Goal: Transaction & Acquisition: Purchase product/service

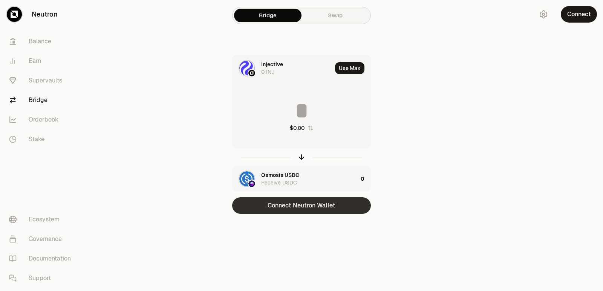
click at [292, 208] on button "Connect Neutron Wallet" at bounding box center [301, 205] width 139 height 17
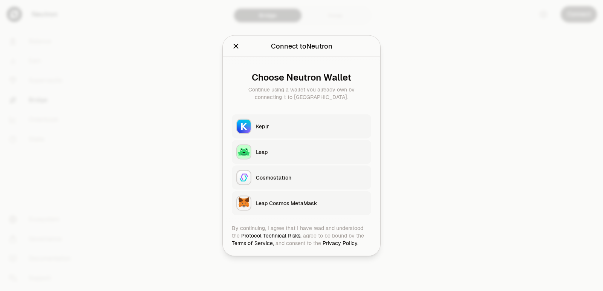
click at [271, 127] on div "Keplr" at bounding box center [311, 126] width 111 height 8
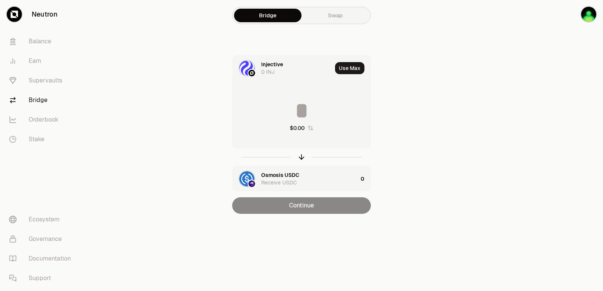
click at [283, 107] on input at bounding box center [301, 110] width 138 height 23
drag, startPoint x: 299, startPoint y: 159, endPoint x: 291, endPoint y: 138, distance: 23.0
click at [300, 159] on icon "button" at bounding box center [301, 157] width 8 height 8
click at [277, 113] on input at bounding box center [301, 110] width 138 height 23
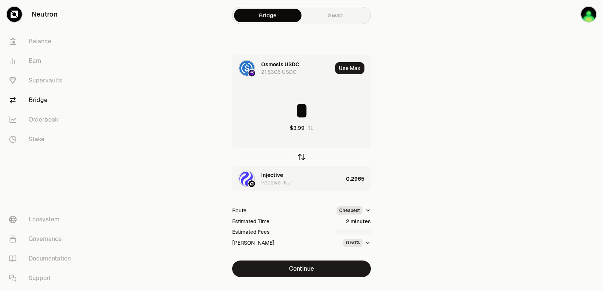
click at [302, 157] on icon "button" at bounding box center [301, 157] width 8 height 8
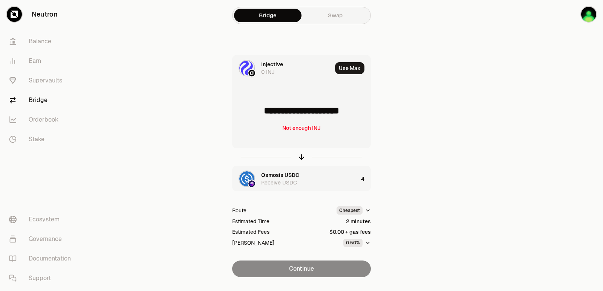
drag, startPoint x: 364, startPoint y: 110, endPoint x: 262, endPoint y: 114, distance: 101.8
click at [262, 114] on input "**********" at bounding box center [301, 110] width 138 height 23
type input "******"
click at [300, 156] on icon "button" at bounding box center [301, 156] width 5 height 2
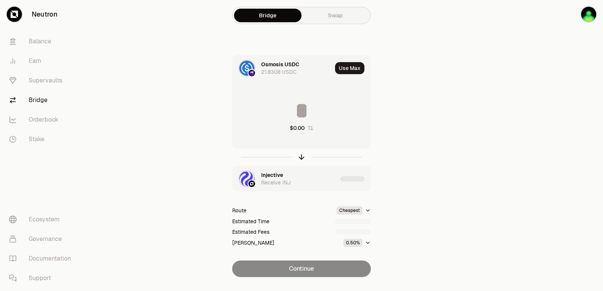
click at [283, 108] on input at bounding box center [301, 110] width 138 height 23
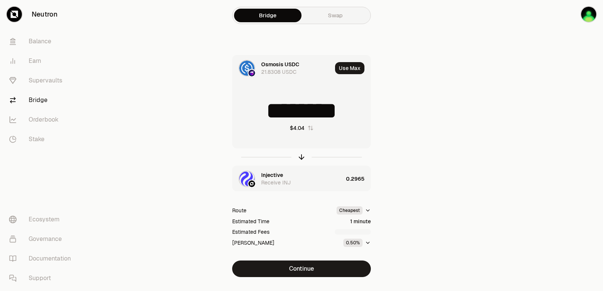
click at [283, 108] on input "********" at bounding box center [301, 110] width 138 height 23
click at [301, 156] on icon "button" at bounding box center [301, 157] width 8 height 8
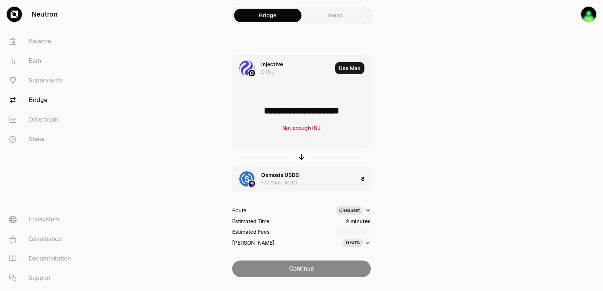
drag, startPoint x: 362, startPoint y: 111, endPoint x: 264, endPoint y: 114, distance: 97.2
click at [264, 114] on input "**********" at bounding box center [301, 110] width 138 height 23
click at [266, 113] on input "**********" at bounding box center [301, 110] width 138 height 23
click at [301, 157] on icon "button" at bounding box center [301, 157] width 8 height 8
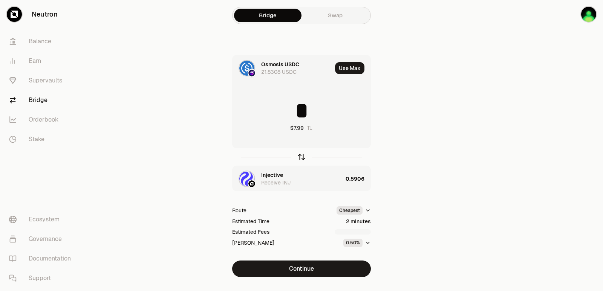
click at [301, 157] on icon "button" at bounding box center [301, 157] width 8 height 8
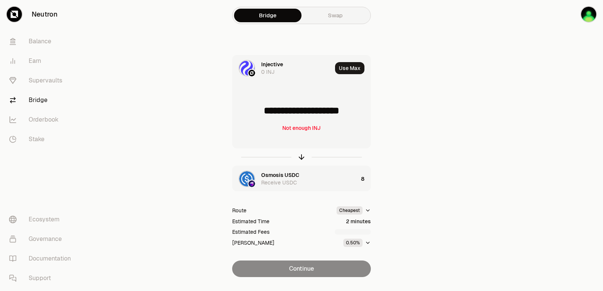
drag, startPoint x: 360, startPoint y: 111, endPoint x: 260, endPoint y: 115, distance: 99.9
click at [260, 115] on input "**********" at bounding box center [301, 110] width 138 height 23
type input "******"
click at [302, 156] on icon "button" at bounding box center [301, 157] width 8 height 8
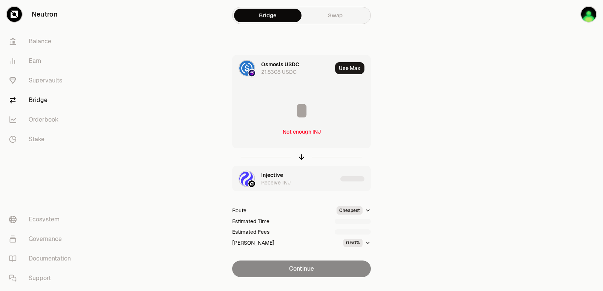
click at [296, 110] on input at bounding box center [301, 110] width 138 height 23
click at [293, 113] on input "********" at bounding box center [301, 110] width 138 height 23
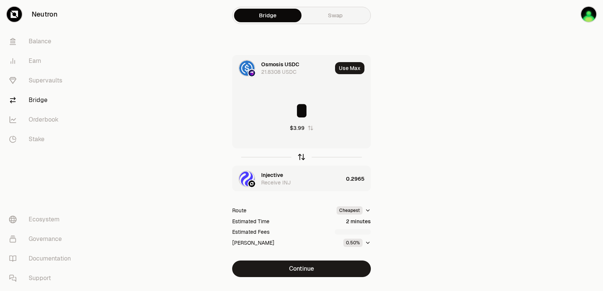
click at [303, 156] on icon "button" at bounding box center [301, 157] width 8 height 8
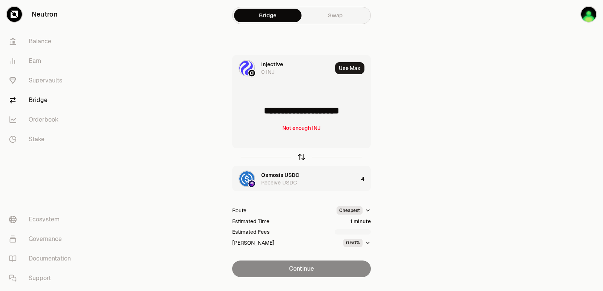
click at [302, 156] on icon "button" at bounding box center [301, 157] width 8 height 8
type input "*"
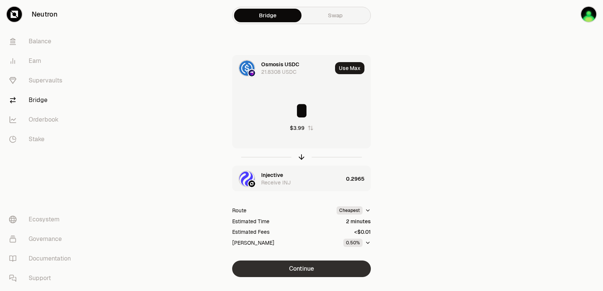
click at [296, 267] on button "Continue" at bounding box center [301, 269] width 139 height 17
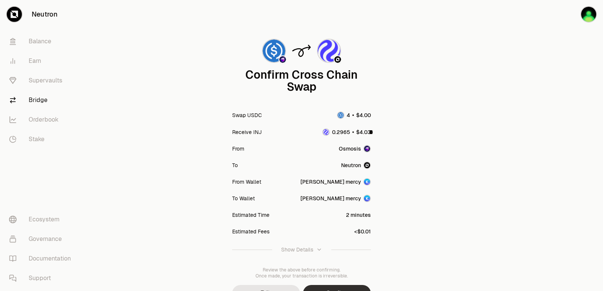
scroll to position [62, 0]
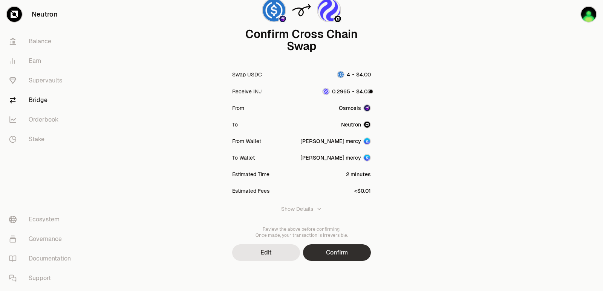
click at [333, 256] on button "Confirm" at bounding box center [337, 253] width 68 height 17
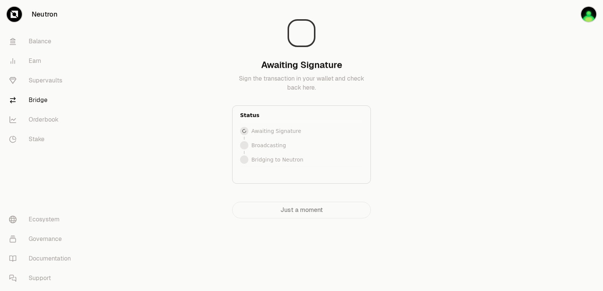
scroll to position [0, 0]
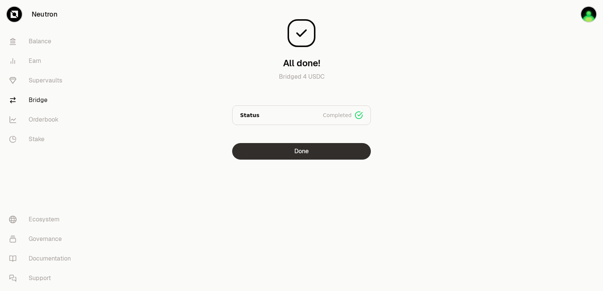
click at [322, 148] on button "Done" at bounding box center [301, 151] width 139 height 17
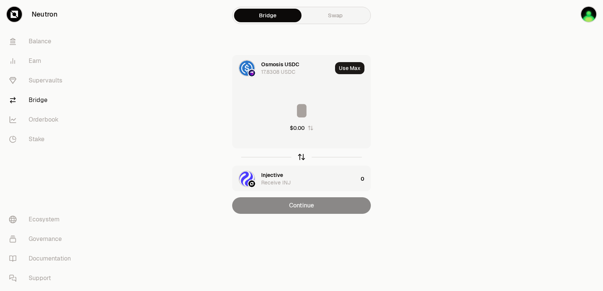
click at [301, 154] on icon "button" at bounding box center [301, 157] width 8 height 8
click at [345, 67] on button "Use Max" at bounding box center [349, 68] width 29 height 12
type input "**********"
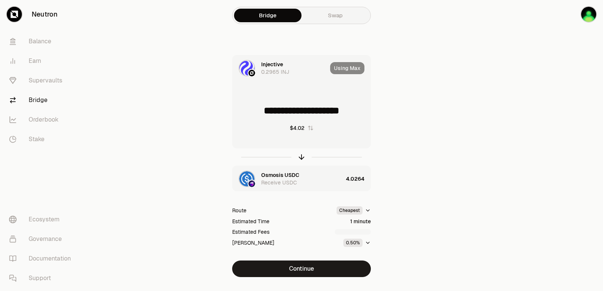
scroll to position [16, 0]
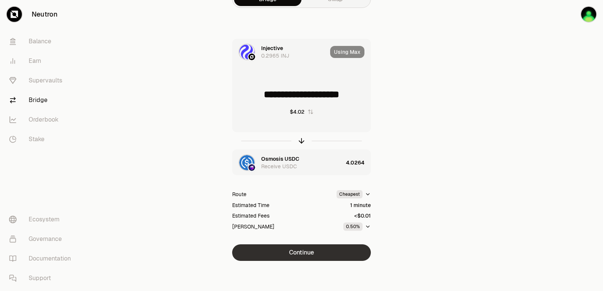
click at [301, 251] on button "Continue" at bounding box center [301, 253] width 139 height 17
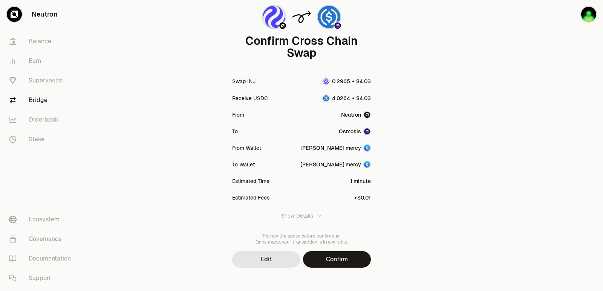
scroll to position [62, 0]
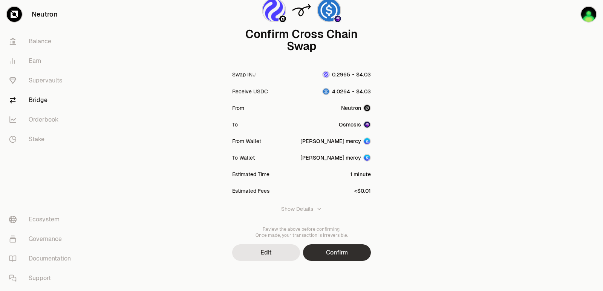
click at [330, 251] on button "Confirm" at bounding box center [337, 253] width 68 height 17
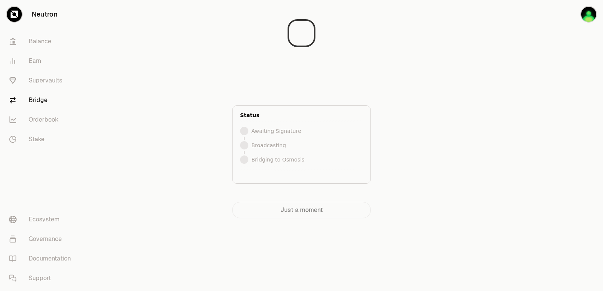
scroll to position [0, 0]
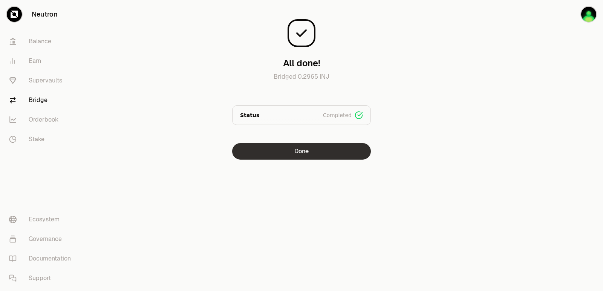
click at [279, 153] on button "Done" at bounding box center [301, 151] width 139 height 17
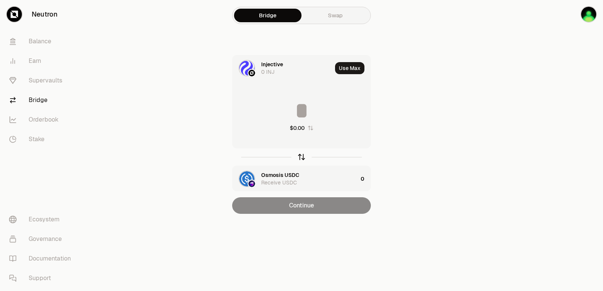
click at [304, 157] on icon "button" at bounding box center [301, 156] width 5 height 2
click at [301, 158] on icon "button" at bounding box center [301, 157] width 8 height 8
click at [300, 158] on icon "button" at bounding box center [301, 157] width 8 height 8
click at [292, 105] on input at bounding box center [301, 110] width 138 height 23
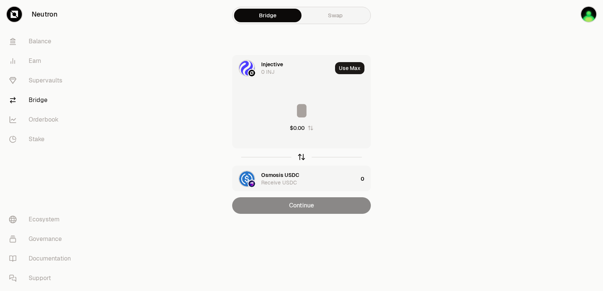
click at [302, 157] on icon "button" at bounding box center [301, 157] width 8 height 8
click at [290, 106] on input at bounding box center [301, 110] width 138 height 23
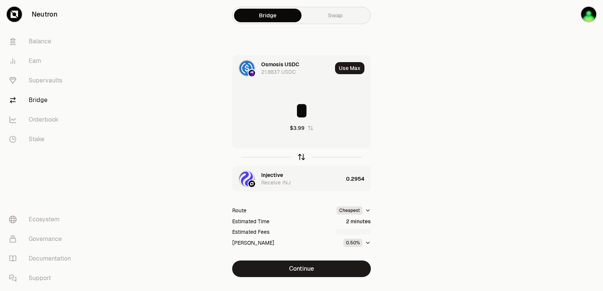
click at [303, 157] on icon "button" at bounding box center [301, 157] width 8 height 8
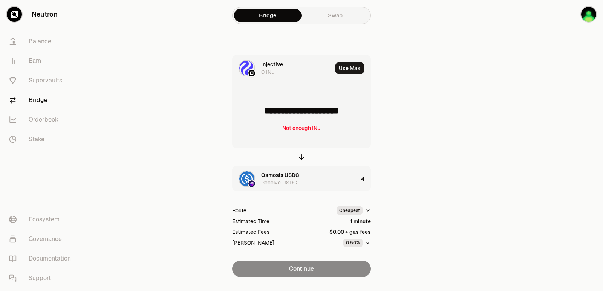
drag, startPoint x: 363, startPoint y: 112, endPoint x: 263, endPoint y: 112, distance: 99.5
click at [263, 112] on input "**********" at bounding box center [301, 110] width 138 height 23
type input "******"
click at [303, 157] on icon "button" at bounding box center [301, 157] width 8 height 8
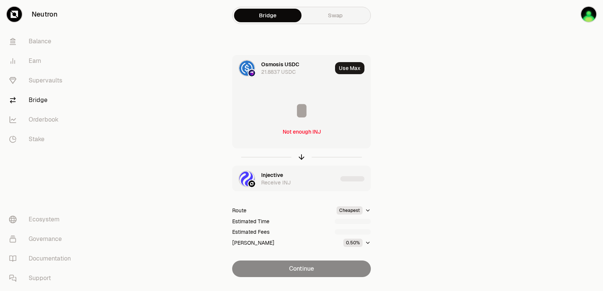
click at [293, 105] on input at bounding box center [301, 110] width 138 height 23
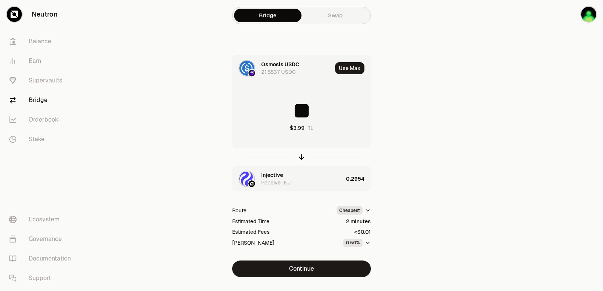
type input "*"
click at [301, 159] on icon "button" at bounding box center [301, 157] width 0 height 5
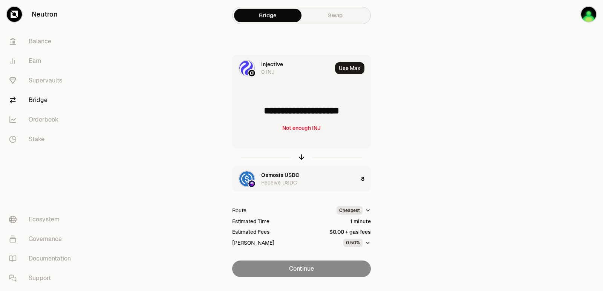
drag, startPoint x: 364, startPoint y: 111, endPoint x: 255, endPoint y: 115, distance: 108.6
click at [255, 115] on input "**********" at bounding box center [301, 110] width 138 height 23
click at [302, 155] on icon "button" at bounding box center [301, 157] width 8 height 8
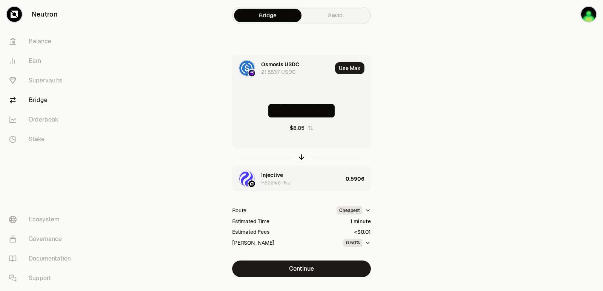
click at [293, 105] on input "********" at bounding box center [301, 110] width 138 height 23
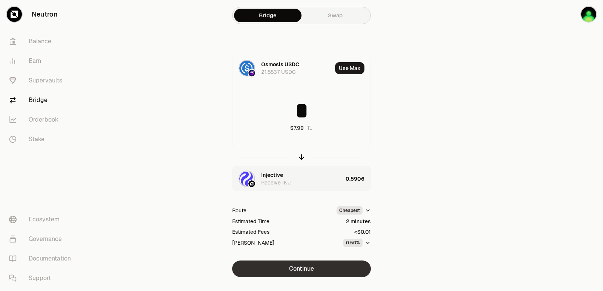
type input "*"
click at [297, 270] on button "Continue" at bounding box center [301, 269] width 139 height 17
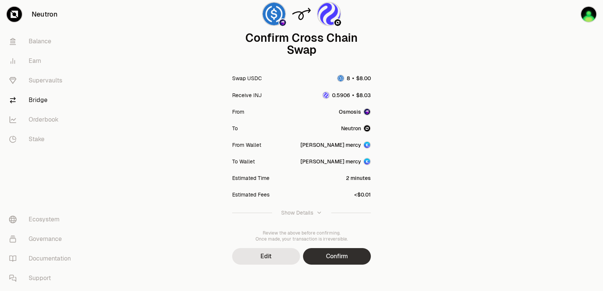
scroll to position [62, 0]
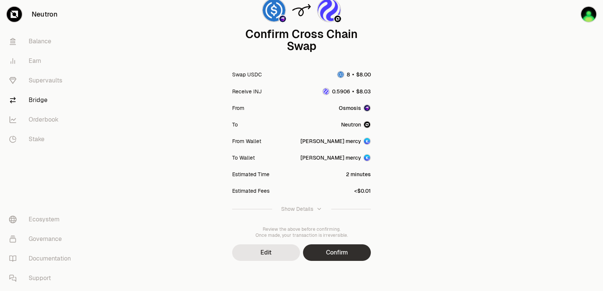
click at [317, 250] on button "Confirm" at bounding box center [337, 253] width 68 height 17
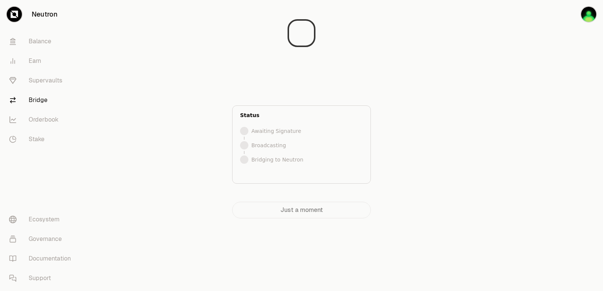
scroll to position [0, 0]
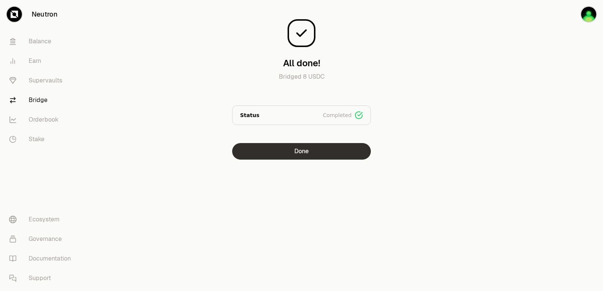
click at [296, 155] on button "Done" at bounding box center [301, 151] width 139 height 17
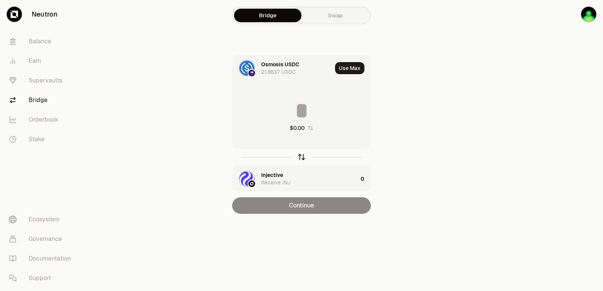
click at [300, 157] on icon "button" at bounding box center [301, 157] width 8 height 8
click at [353, 64] on button "Use Max" at bounding box center [349, 68] width 29 height 12
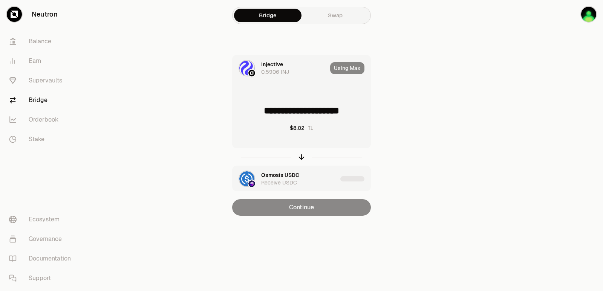
type input "**********"
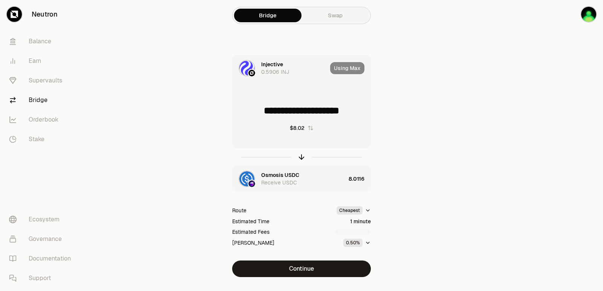
click at [312, 269] on button "Continue" at bounding box center [301, 269] width 139 height 17
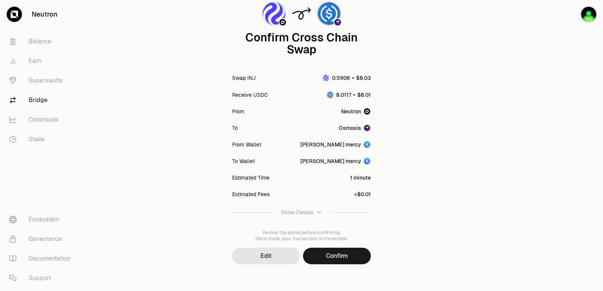
scroll to position [62, 0]
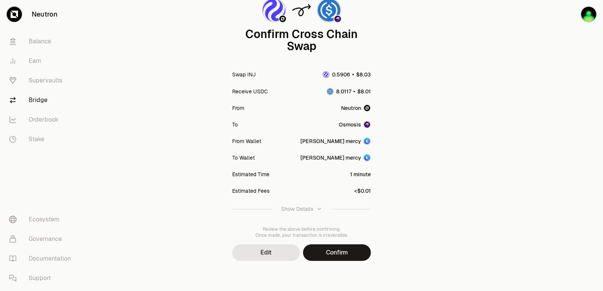
click at [345, 262] on div "Confirm Cross Chain Swap Swap INJ Receive USDC From Neutron To Osmosis From Wal…" at bounding box center [301, 114] width 271 height 353
click at [345, 258] on button "Confirm" at bounding box center [337, 253] width 68 height 17
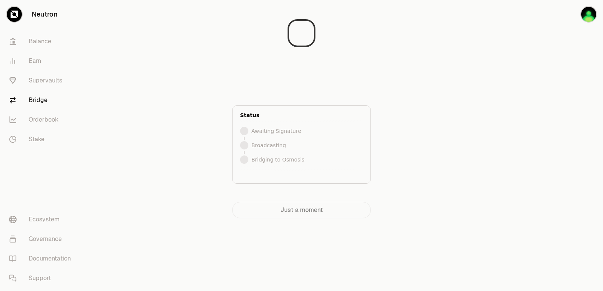
scroll to position [0, 0]
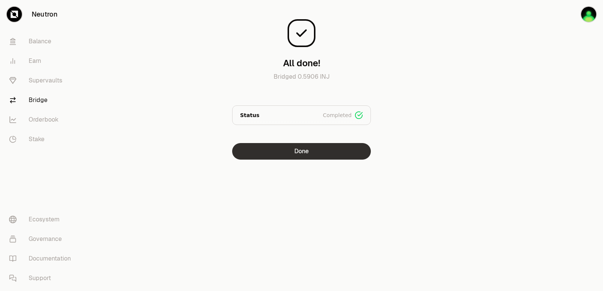
click at [292, 151] on button "Done" at bounding box center [301, 151] width 139 height 17
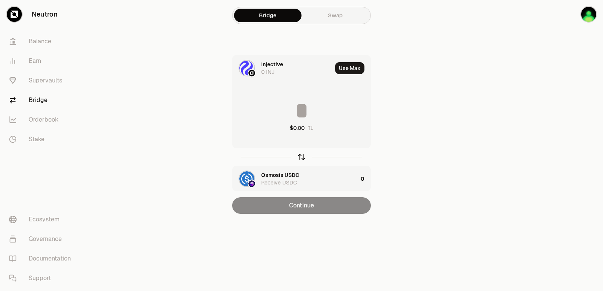
click at [303, 159] on icon "button" at bounding box center [301, 157] width 8 height 8
click at [277, 175] on div "Injective" at bounding box center [272, 175] width 22 height 8
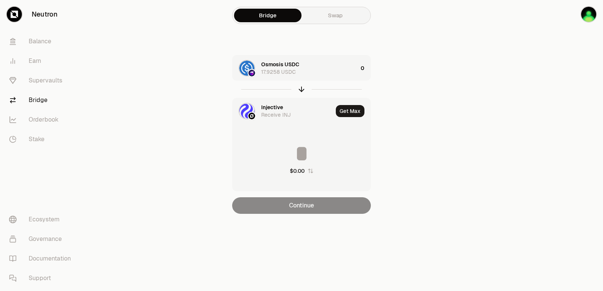
click at [267, 109] on div "Injective" at bounding box center [272, 108] width 22 height 8
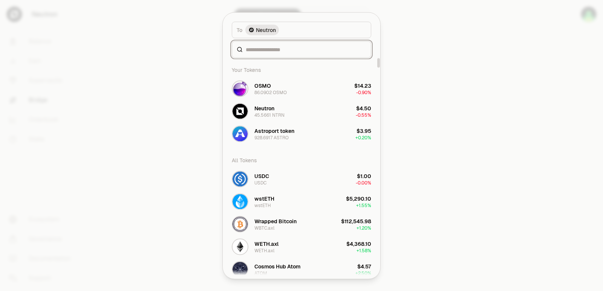
click at [250, 50] on input at bounding box center [306, 50] width 121 height 8
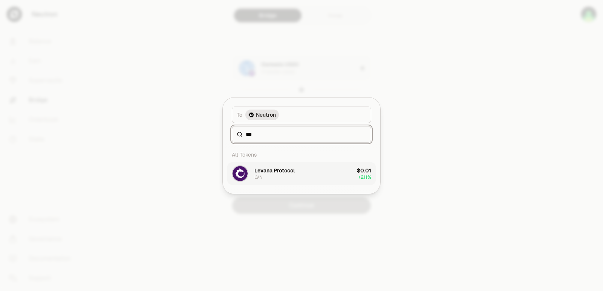
type input "***"
click at [266, 174] on div "Levana Protocol" at bounding box center [274, 171] width 40 height 8
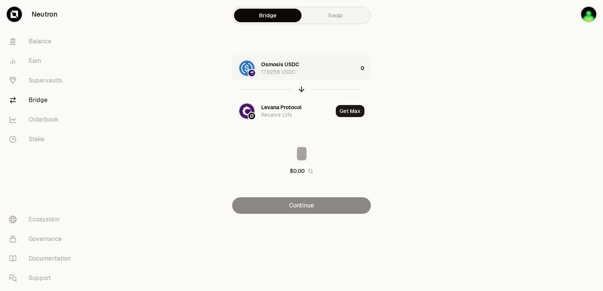
click at [323, 63] on div "Osmosis USDC 17.9258 USDC" at bounding box center [309, 68] width 96 height 15
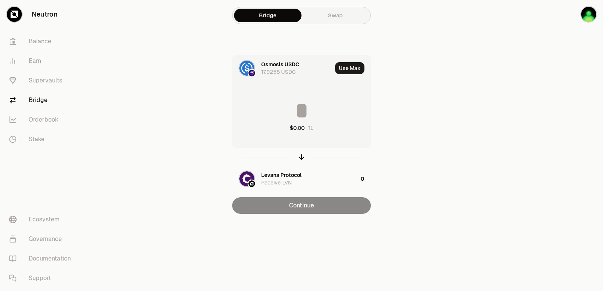
click at [300, 105] on input at bounding box center [301, 110] width 138 height 23
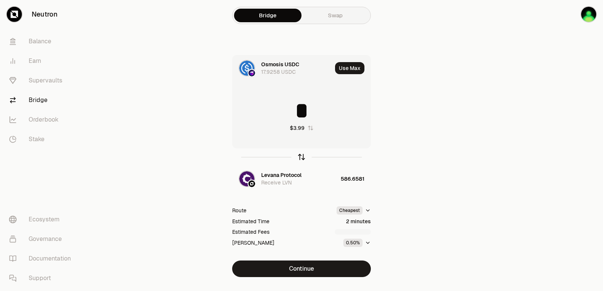
click at [301, 158] on icon "button" at bounding box center [301, 157] width 8 height 8
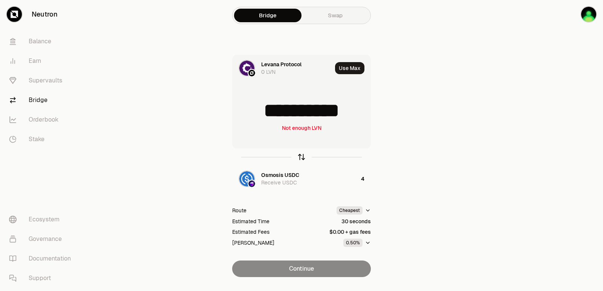
click at [301, 157] on icon "button" at bounding box center [301, 157] width 8 height 8
type input "*"
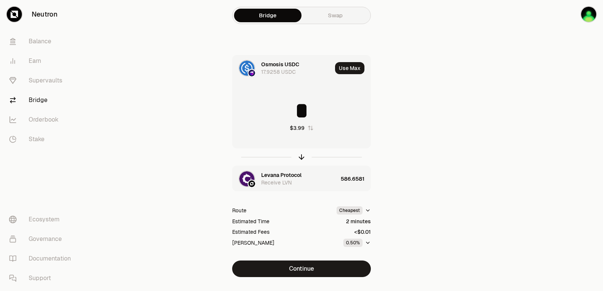
click at [275, 176] on div "Levana Protocol" at bounding box center [281, 175] width 40 height 8
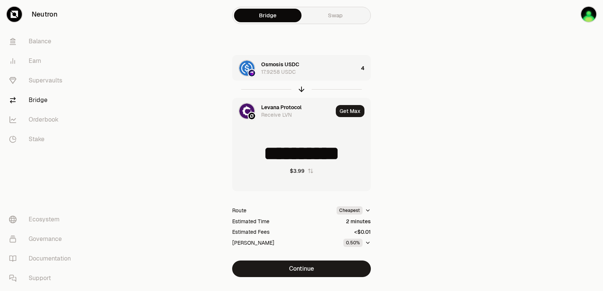
click at [272, 107] on div "Levana Protocol" at bounding box center [281, 108] width 40 height 8
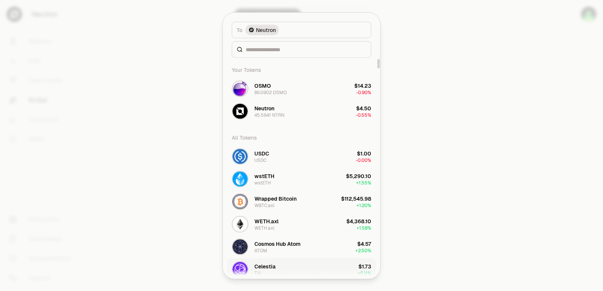
scroll to position [38, 0]
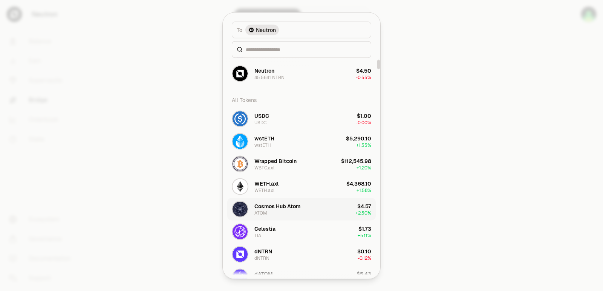
click at [269, 204] on div "Cosmos Hub Atom" at bounding box center [277, 206] width 46 height 8
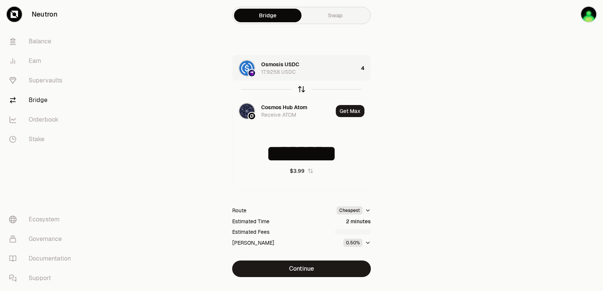
click at [300, 87] on icon "button" at bounding box center [301, 89] width 8 height 8
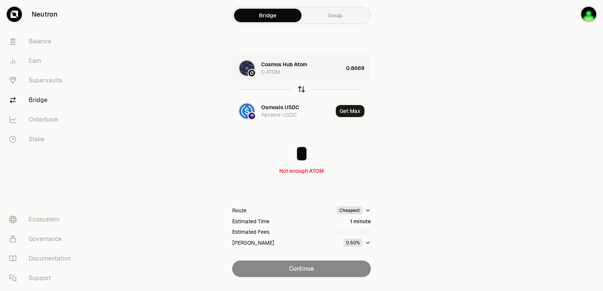
click at [300, 87] on icon "button" at bounding box center [301, 89] width 8 height 8
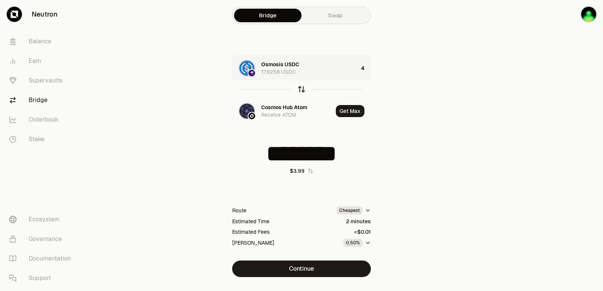
click at [300, 87] on icon "button" at bounding box center [301, 89] width 8 height 8
type input "*"
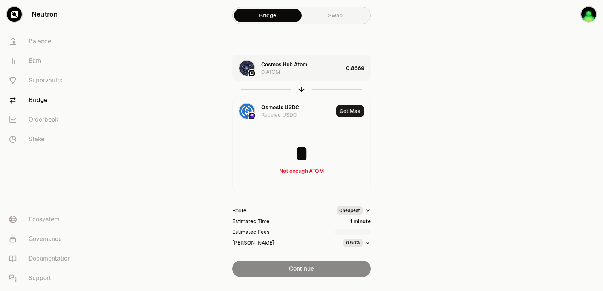
click at [334, 70] on div "Cosmos Hub Atom 0 ATOM" at bounding box center [302, 68] width 82 height 15
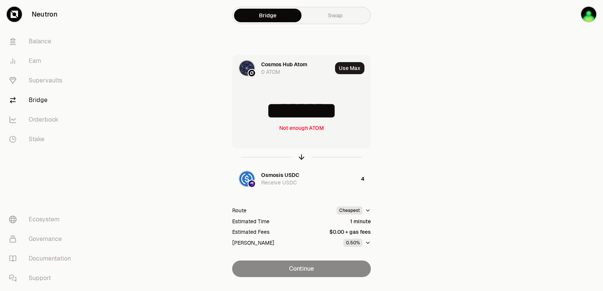
drag, startPoint x: 357, startPoint y: 107, endPoint x: 280, endPoint y: 109, distance: 77.6
click at [280, 109] on input "********" at bounding box center [301, 110] width 138 height 23
type input "******"
click at [301, 156] on icon "button" at bounding box center [301, 157] width 8 height 8
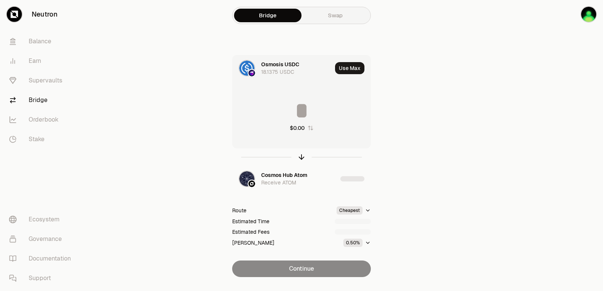
click at [292, 109] on input at bounding box center [301, 110] width 138 height 23
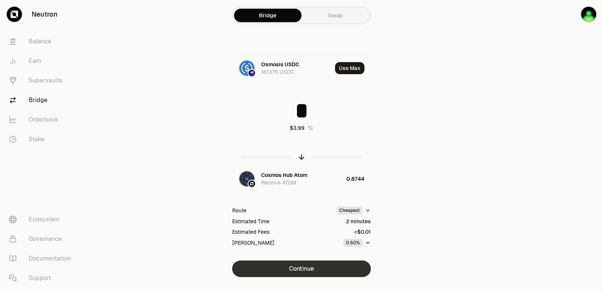
type input "*"
click at [296, 270] on button "Continue" at bounding box center [301, 269] width 139 height 17
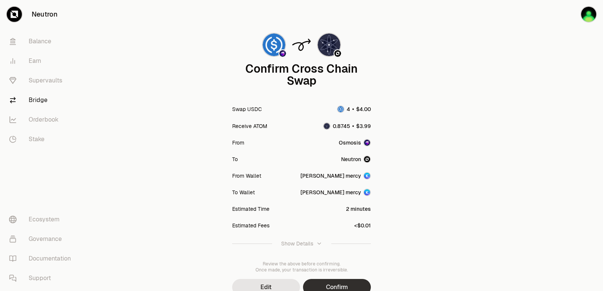
scroll to position [62, 0]
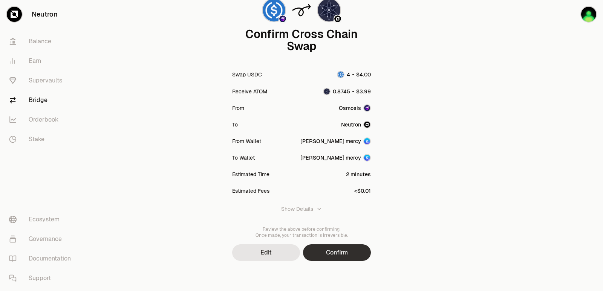
click at [322, 251] on button "Confirm" at bounding box center [337, 253] width 68 height 17
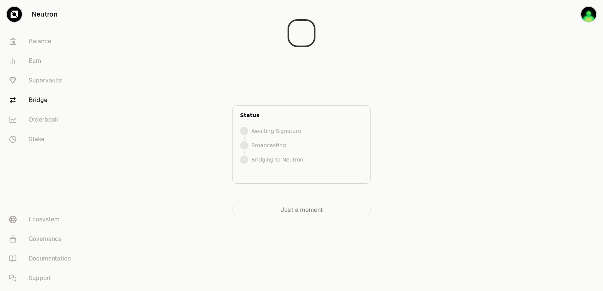
scroll to position [0, 0]
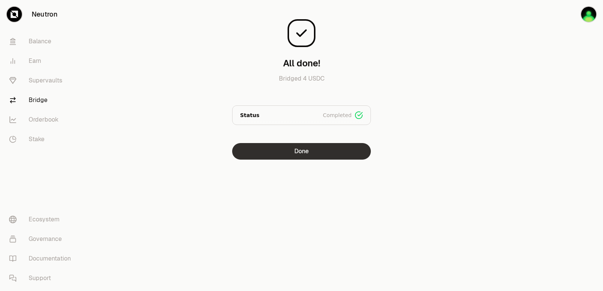
click at [294, 155] on button "Done" at bounding box center [301, 151] width 139 height 17
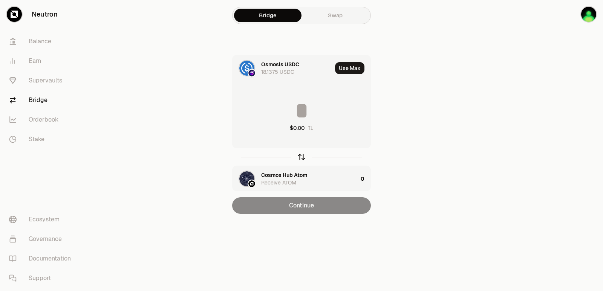
click at [301, 158] on icon "button" at bounding box center [301, 157] width 8 height 8
click at [357, 64] on button "Use Max" at bounding box center [349, 68] width 29 height 12
type input "********"
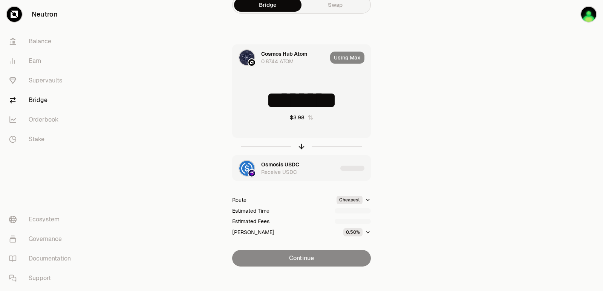
scroll to position [16, 0]
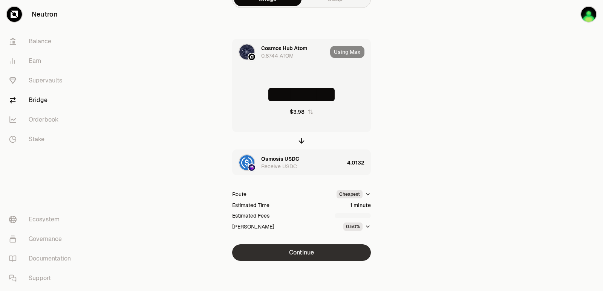
click at [305, 253] on button "Continue" at bounding box center [301, 253] width 139 height 17
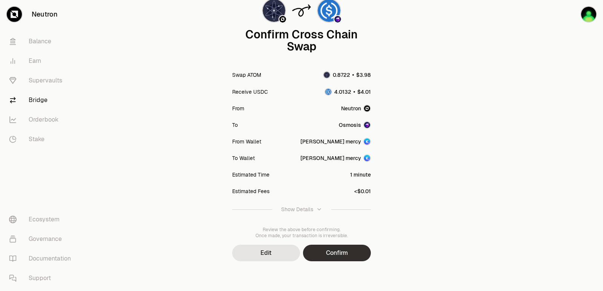
scroll to position [62, 0]
click at [330, 251] on button "Confirm" at bounding box center [337, 253] width 68 height 17
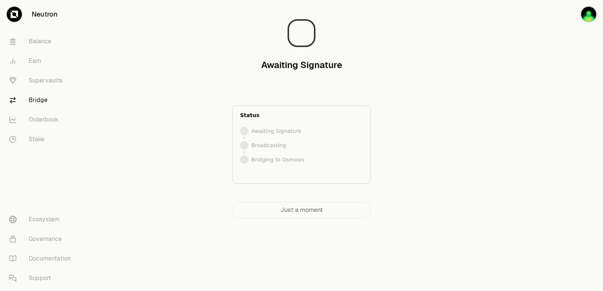
scroll to position [0, 0]
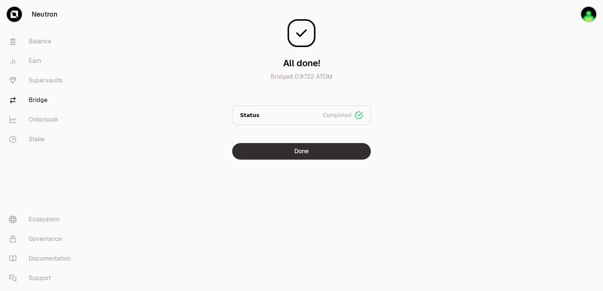
click at [301, 154] on button "Done" at bounding box center [301, 151] width 139 height 17
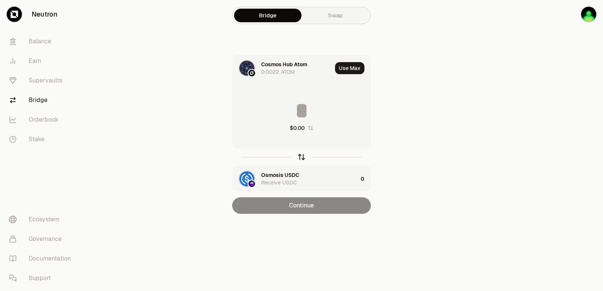
click at [301, 157] on icon "button" at bounding box center [301, 157] width 8 height 8
click at [295, 110] on input at bounding box center [301, 110] width 138 height 23
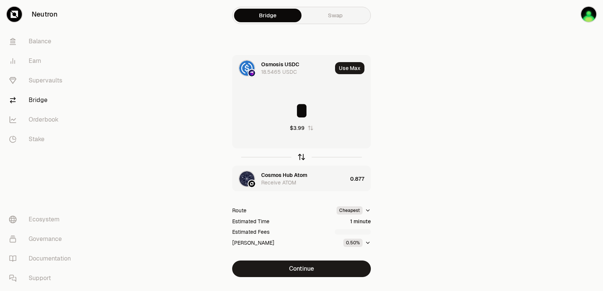
click at [302, 157] on icon "button" at bounding box center [301, 157] width 8 height 8
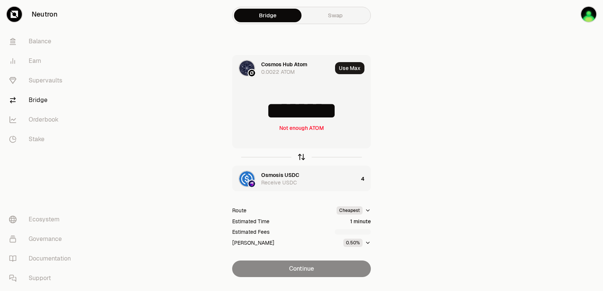
click at [302, 157] on icon "button" at bounding box center [301, 157] width 8 height 8
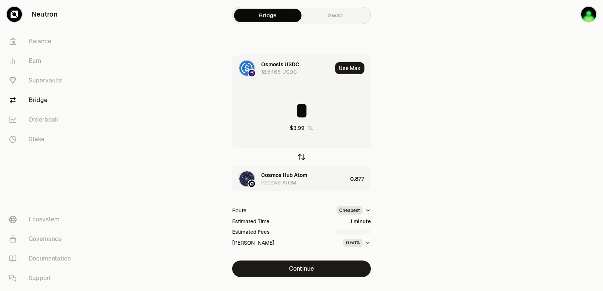
click at [302, 157] on icon "button" at bounding box center [301, 157] width 8 height 8
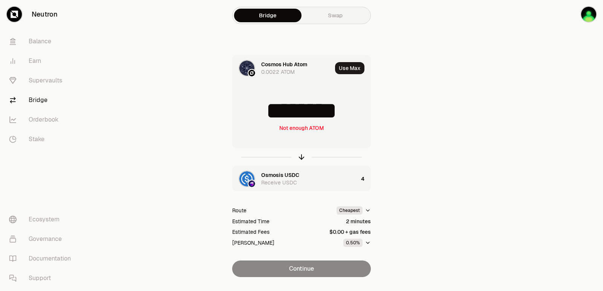
drag, startPoint x: 348, startPoint y: 113, endPoint x: 302, endPoint y: 114, distance: 45.6
click at [302, 114] on input "********" at bounding box center [301, 110] width 138 height 23
type input "*****"
click at [300, 156] on icon "button" at bounding box center [301, 156] width 5 height 2
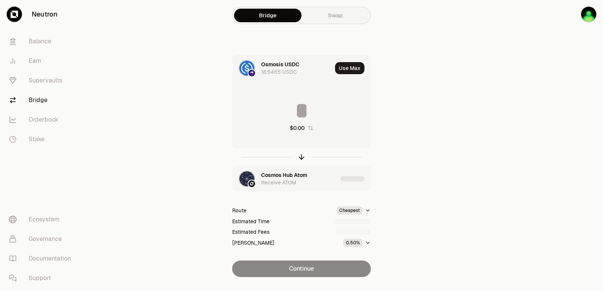
click at [285, 170] on div "Cosmos Hub Atom Receive ATOM" at bounding box center [284, 179] width 105 height 26
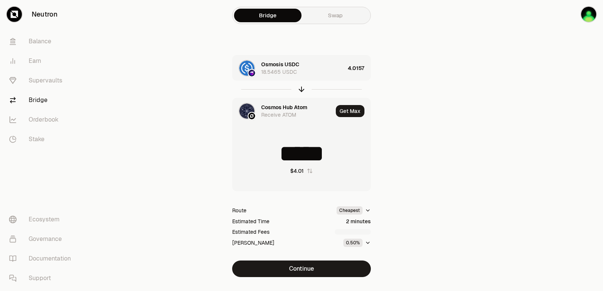
click at [282, 107] on div "Cosmos Hub Atom" at bounding box center [284, 108] width 46 height 8
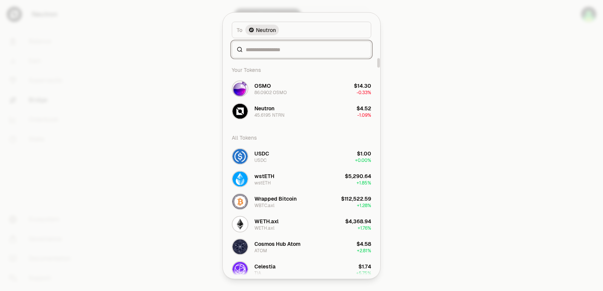
click at [260, 51] on input at bounding box center [306, 50] width 121 height 8
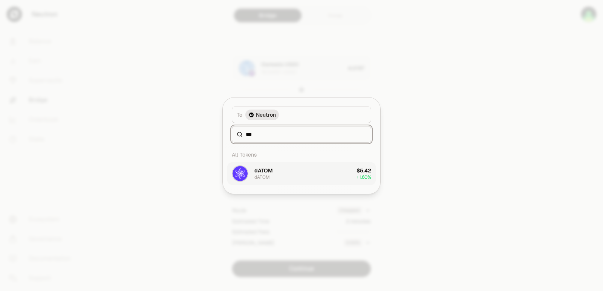
type input "***"
click at [264, 175] on div "dATOM" at bounding box center [261, 177] width 15 height 6
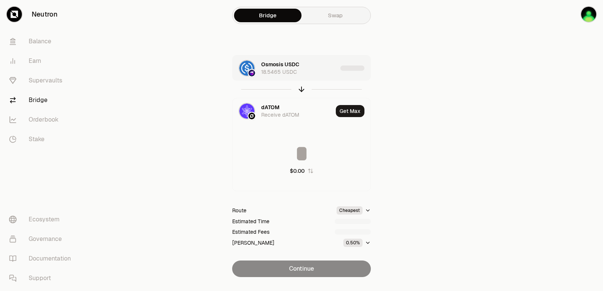
click at [314, 75] on div "Osmosis USDC 18.5465 USDC" at bounding box center [299, 68] width 76 height 15
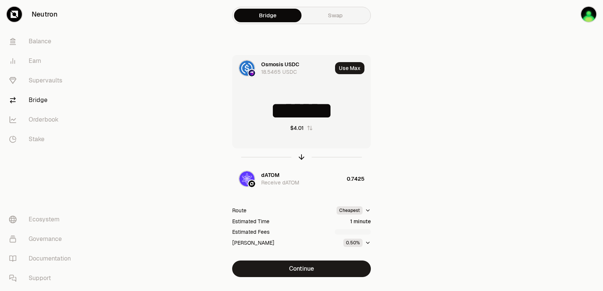
drag, startPoint x: 347, startPoint y: 110, endPoint x: 301, endPoint y: 115, distance: 46.6
click at [301, 115] on input "*******" at bounding box center [301, 110] width 138 height 23
click at [303, 157] on icon "button" at bounding box center [301, 157] width 8 height 8
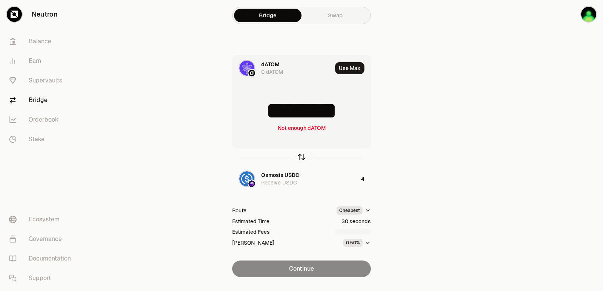
click at [303, 157] on icon "button" at bounding box center [301, 157] width 8 height 8
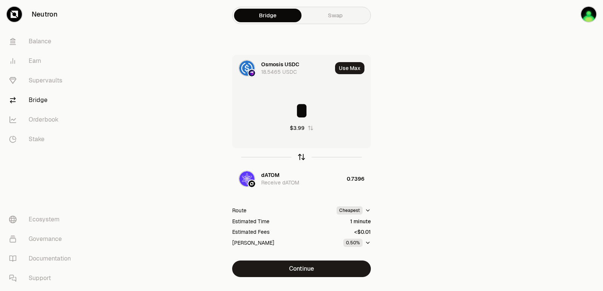
click at [303, 157] on icon "button" at bounding box center [301, 157] width 8 height 8
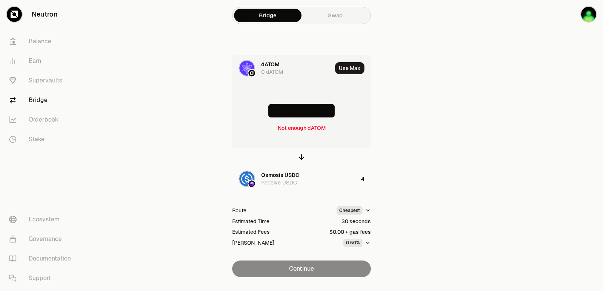
drag, startPoint x: 361, startPoint y: 114, endPoint x: 299, endPoint y: 114, distance: 61.8
click at [299, 114] on input "********" at bounding box center [301, 110] width 138 height 23
type input "******"
click at [303, 157] on icon "button" at bounding box center [301, 157] width 8 height 8
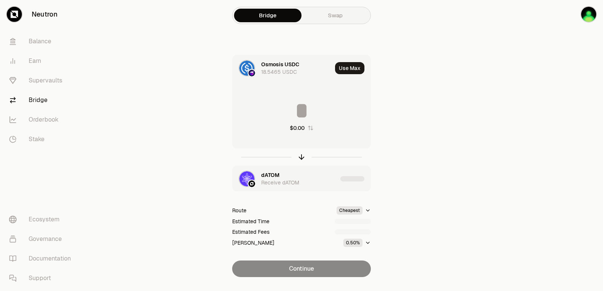
click at [270, 176] on div "dATOM" at bounding box center [270, 175] width 18 height 8
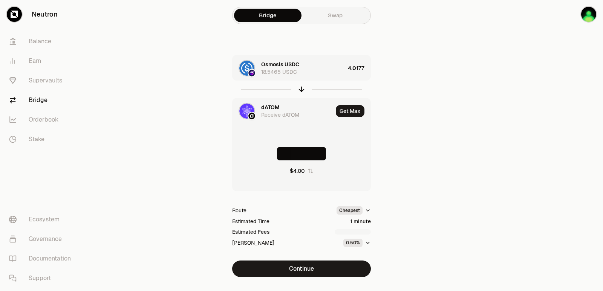
click at [278, 105] on div "dATOM" at bounding box center [270, 108] width 18 height 8
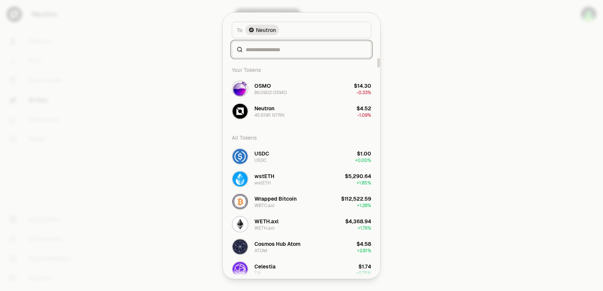
click at [262, 51] on input at bounding box center [306, 50] width 121 height 8
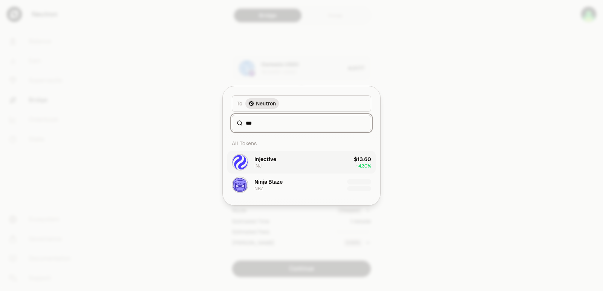
type input "***"
click at [287, 162] on button "Injective INJ $13.60 + 4.30%" at bounding box center [301, 162] width 148 height 23
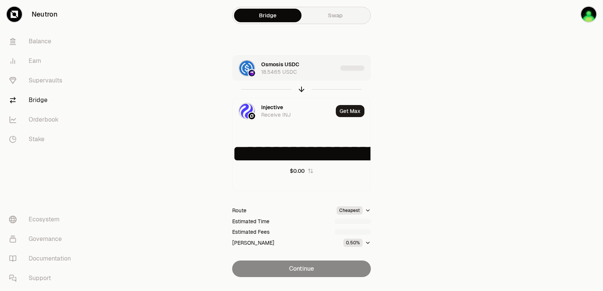
click at [314, 74] on div "Osmosis USDC 18.5465 USDC" at bounding box center [299, 68] width 76 height 15
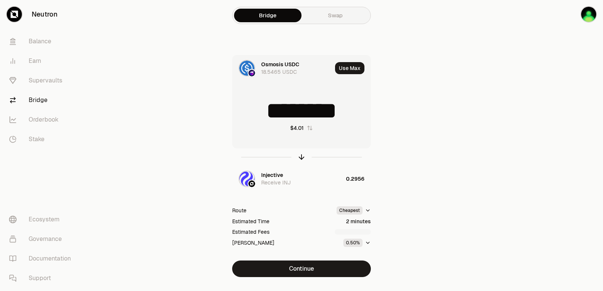
click at [302, 125] on div "$4.01" at bounding box center [297, 128] width 14 height 8
click at [329, 111] on input "*****" at bounding box center [301, 110] width 138 height 23
click at [330, 111] on input "*****" at bounding box center [301, 110] width 138 height 23
click at [311, 128] on button "4.0177" at bounding box center [301, 128] width 35 height 8
click at [307, 104] on input "********" at bounding box center [301, 110] width 138 height 23
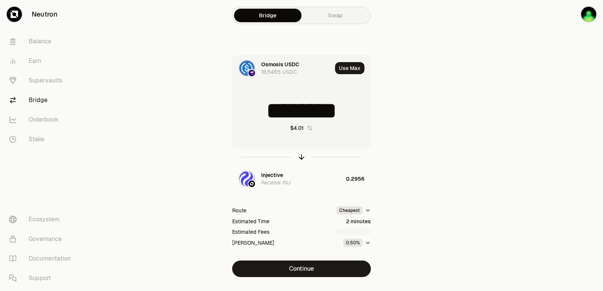
click at [307, 104] on input "********" at bounding box center [301, 110] width 138 height 23
click at [301, 157] on icon "button" at bounding box center [301, 157] width 8 height 8
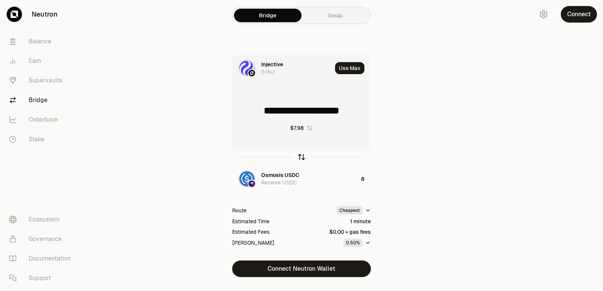
click at [300, 159] on icon "button" at bounding box center [301, 157] width 8 height 8
type input "*"
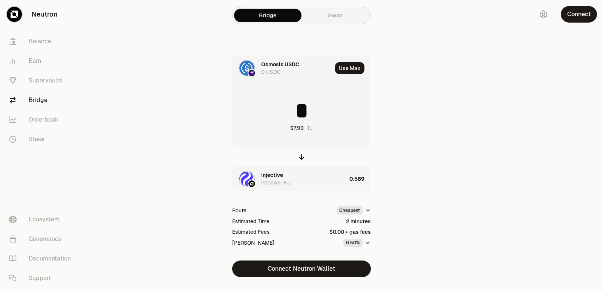
click at [277, 173] on div "Injective" at bounding box center [272, 175] width 22 height 8
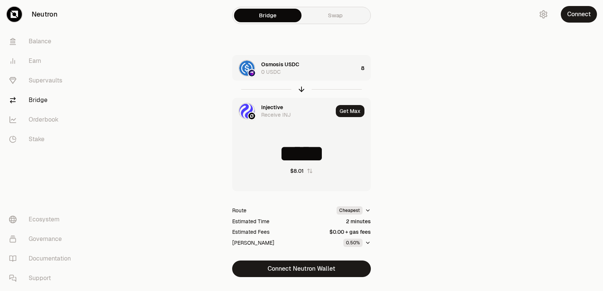
click at [283, 104] on div "Injective" at bounding box center [272, 108] width 22 height 8
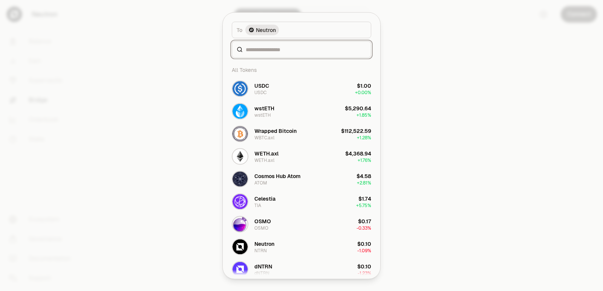
click at [265, 50] on input at bounding box center [306, 50] width 121 height 8
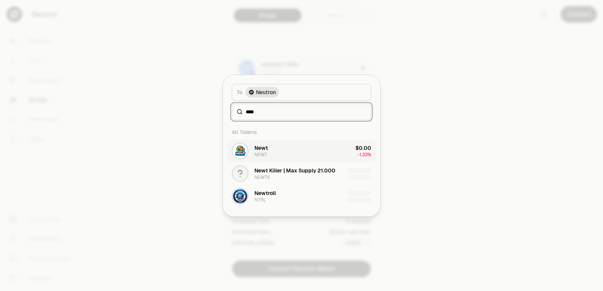
type input "****"
click at [279, 156] on button "Newt NEWT $0.00 -1.33%" at bounding box center [301, 151] width 148 height 23
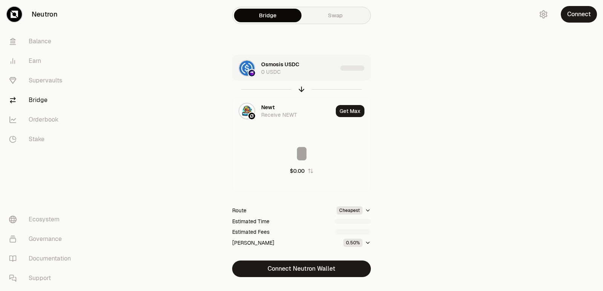
click at [332, 78] on div "Osmosis USDC 0 USDC" at bounding box center [284, 68] width 105 height 26
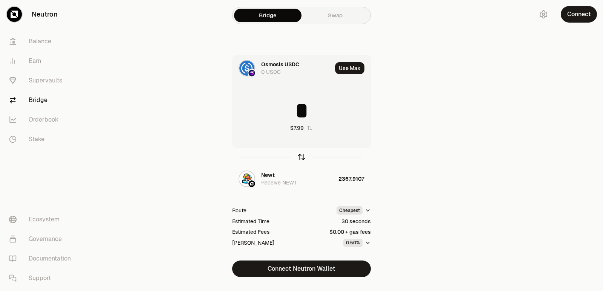
click at [303, 158] on icon "button" at bounding box center [301, 157] width 8 height 8
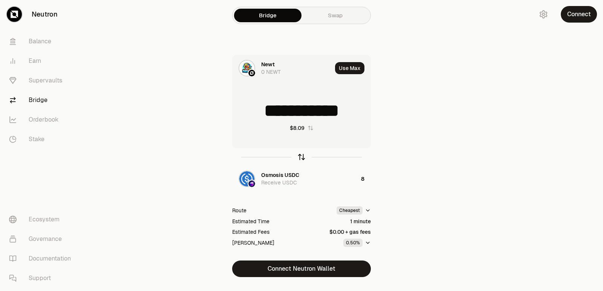
click at [303, 158] on icon "button" at bounding box center [301, 157] width 8 height 8
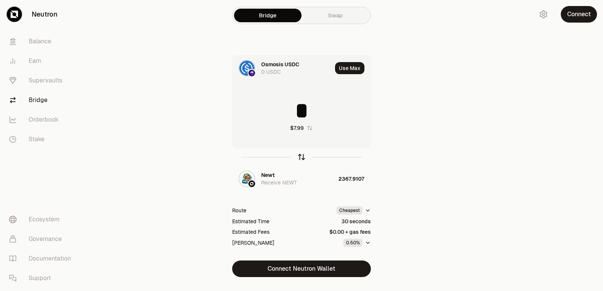
click at [303, 158] on icon "button" at bounding box center [301, 157] width 8 height 8
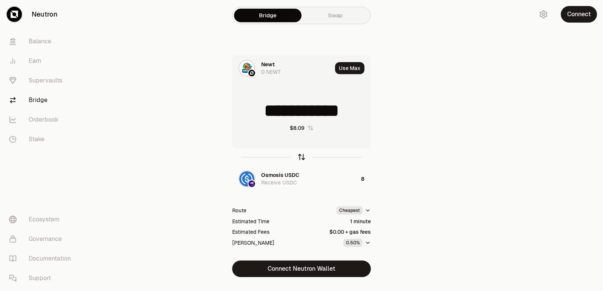
click at [303, 158] on icon "button" at bounding box center [301, 157] width 8 height 8
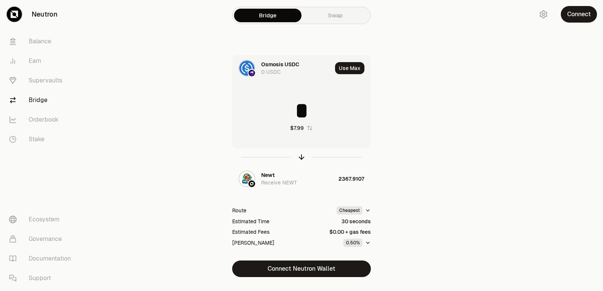
drag, startPoint x: 312, startPoint y: 110, endPoint x: 292, endPoint y: 110, distance: 20.7
click at [292, 110] on input "*" at bounding box center [301, 110] width 138 height 23
type input "*"
click at [299, 157] on icon "button" at bounding box center [301, 156] width 5 height 2
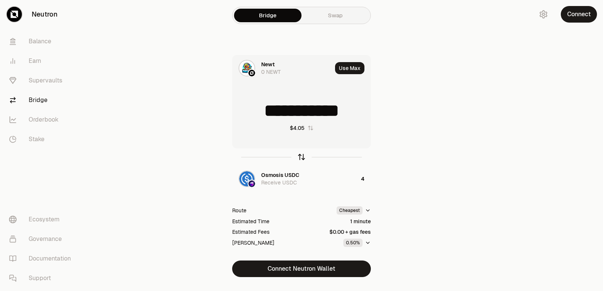
click at [305, 154] on div "button" at bounding box center [301, 157] width 8 height 8
type input "*"
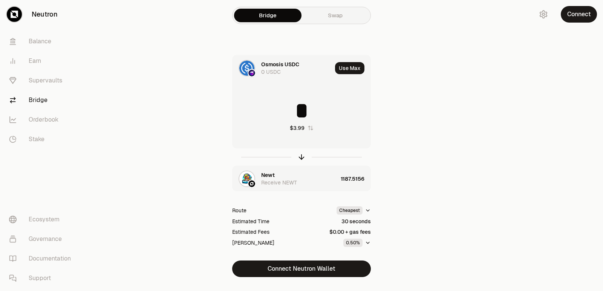
click at [263, 174] on div "Newt" at bounding box center [268, 175] width 14 height 8
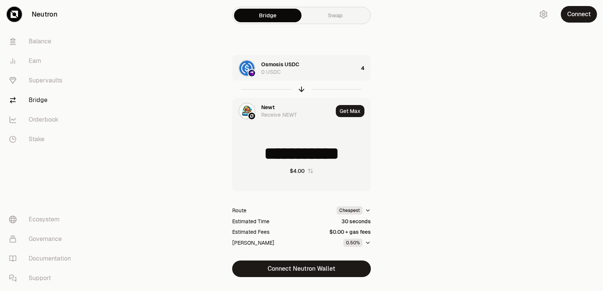
click at [263, 110] on div "Newt" at bounding box center [268, 108] width 14 height 8
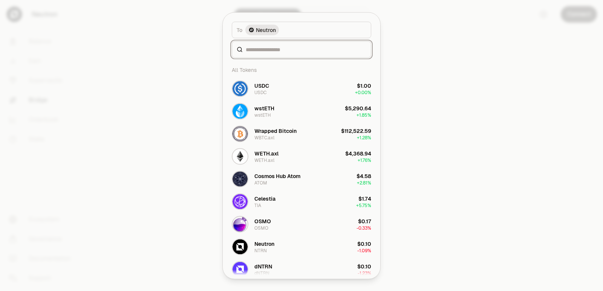
click at [262, 47] on input at bounding box center [306, 50] width 121 height 8
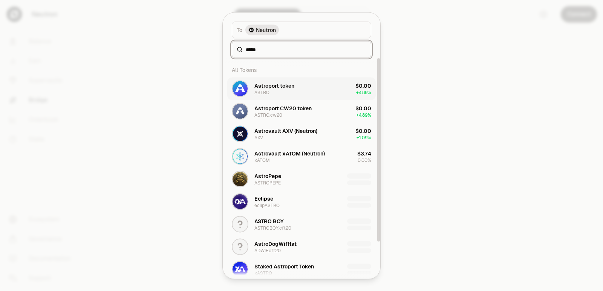
type input "*****"
click at [291, 91] on div "Astroport token ASTRO" at bounding box center [274, 89] width 40 height 14
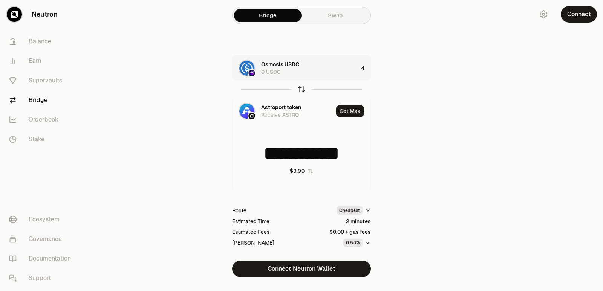
click at [298, 90] on icon "button" at bounding box center [301, 89] width 8 height 8
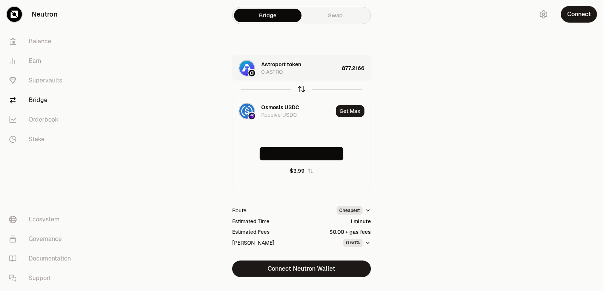
type input "*"
click at [318, 73] on div "Astroport token 0 ASTRO" at bounding box center [300, 68] width 78 height 15
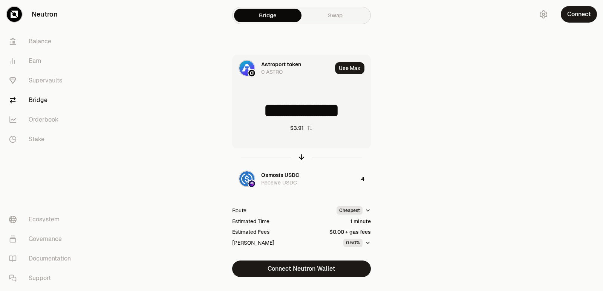
drag, startPoint x: 357, startPoint y: 110, endPoint x: 289, endPoint y: 112, distance: 68.6
click at [289, 112] on input "**********" at bounding box center [301, 110] width 138 height 23
click at [301, 157] on icon "button" at bounding box center [301, 157] width 0 height 5
type input "**********"
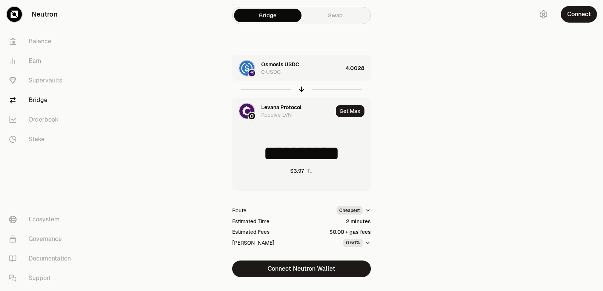
click at [563, 153] on div at bounding box center [560, 153] width 84 height 307
click at [302, 90] on icon "button" at bounding box center [301, 89] width 8 height 8
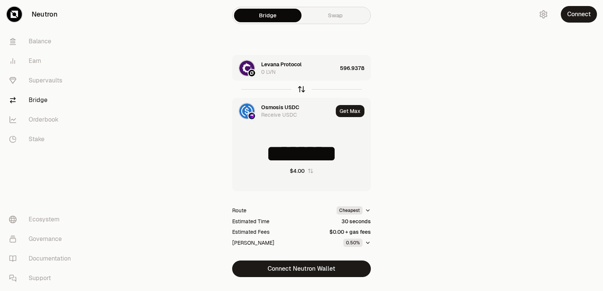
click at [302, 90] on icon "button" at bounding box center [301, 89] width 8 height 8
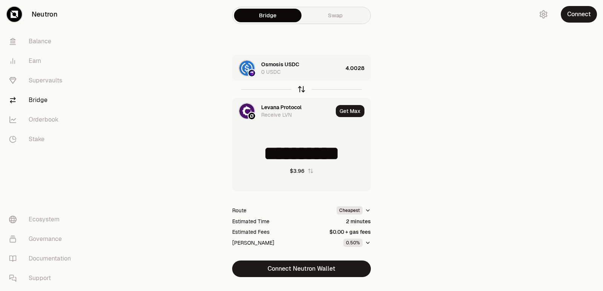
click at [301, 89] on icon "button" at bounding box center [301, 89] width 0 height 5
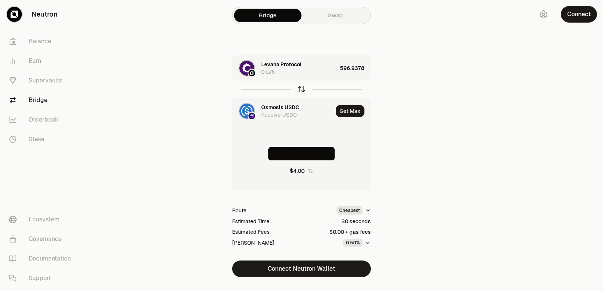
drag, startPoint x: 299, startPoint y: 89, endPoint x: 276, endPoint y: 107, distance: 29.5
click at [299, 89] on icon "button" at bounding box center [301, 89] width 8 height 8
type input "**********"
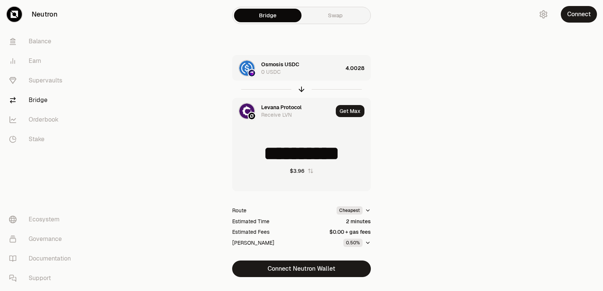
click at [274, 110] on div "Levana Protocol" at bounding box center [281, 108] width 40 height 8
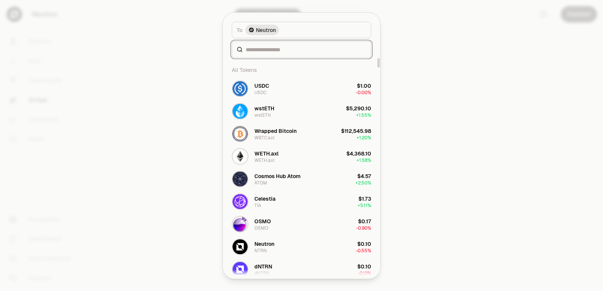
click at [252, 49] on input at bounding box center [306, 50] width 121 height 8
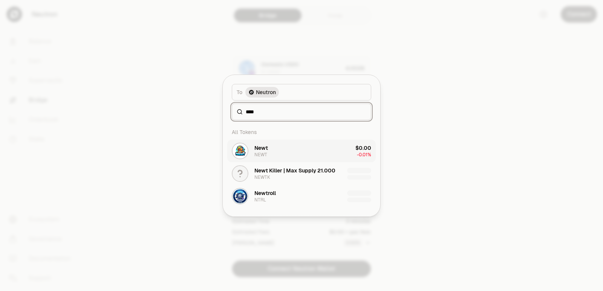
type input "****"
click at [297, 143] on button "Newt NEWT $0.00 -0.01%" at bounding box center [301, 151] width 148 height 23
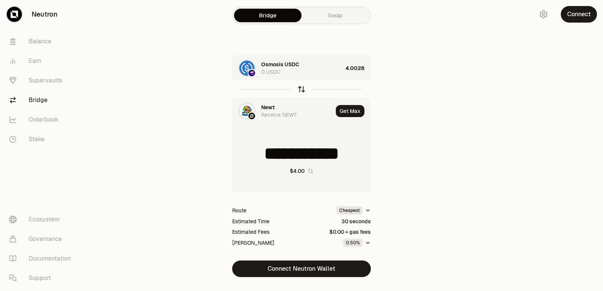
click at [301, 89] on icon "button" at bounding box center [301, 89] width 8 height 8
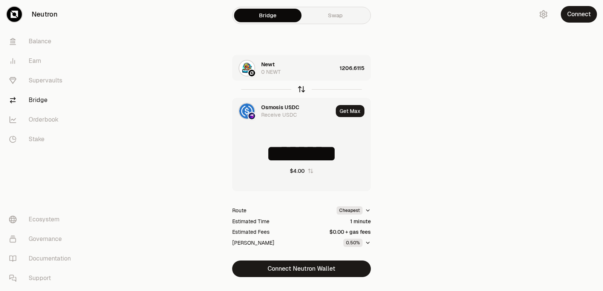
click at [301, 89] on icon "button" at bounding box center [301, 89] width 8 height 8
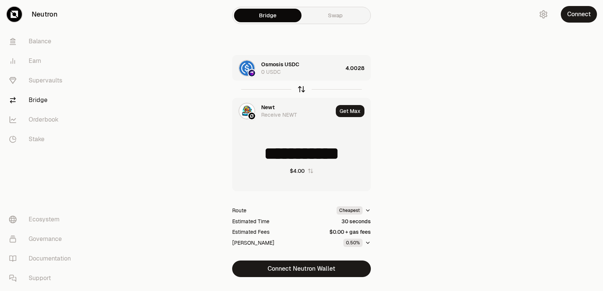
click at [301, 89] on icon "button" at bounding box center [301, 89] width 8 height 8
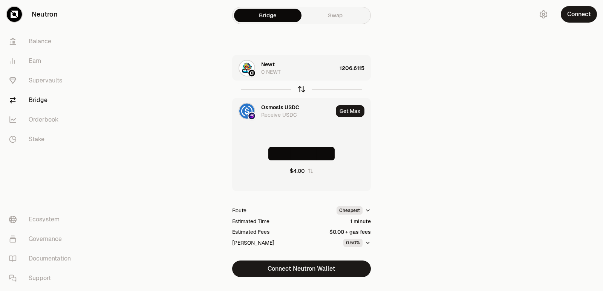
click at [301, 89] on icon "button" at bounding box center [301, 89] width 8 height 8
type input "**********"
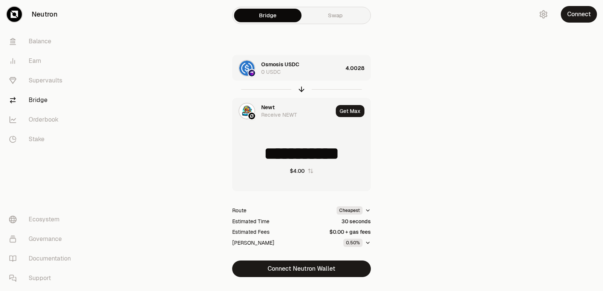
click at [278, 108] on div "Newt Receive NEWT" at bounding box center [297, 111] width 72 height 15
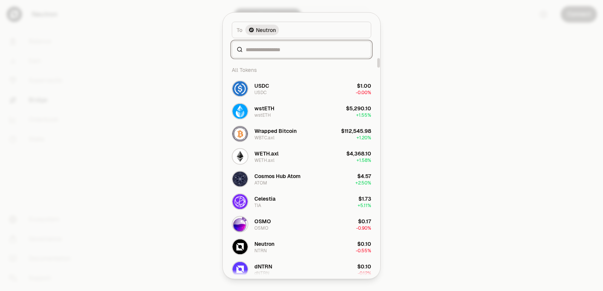
click at [266, 53] on input at bounding box center [306, 50] width 121 height 8
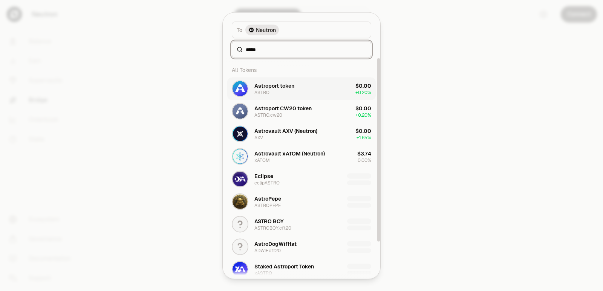
type input "*****"
click at [276, 92] on div "Astroport token ASTRO" at bounding box center [274, 89] width 40 height 14
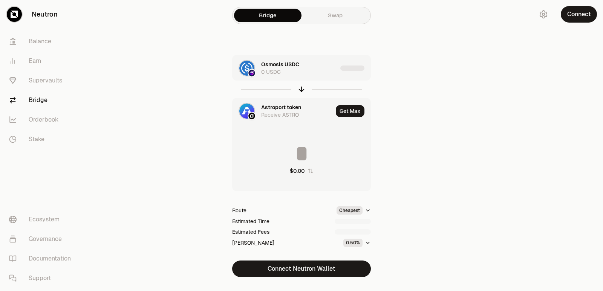
click at [316, 72] on div "Osmosis USDC 0 USDC" at bounding box center [299, 68] width 76 height 15
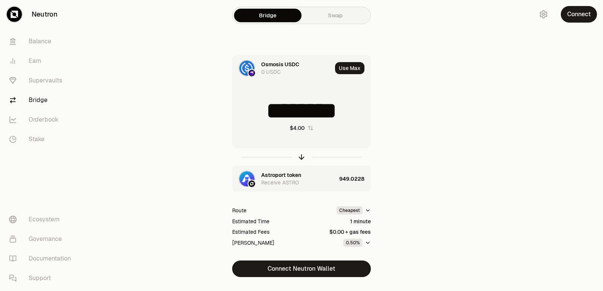
drag, startPoint x: 353, startPoint y: 113, endPoint x: 295, endPoint y: 113, distance: 57.3
click at [295, 113] on input "********" at bounding box center [301, 110] width 138 height 23
click at [300, 156] on icon "button" at bounding box center [301, 157] width 8 height 8
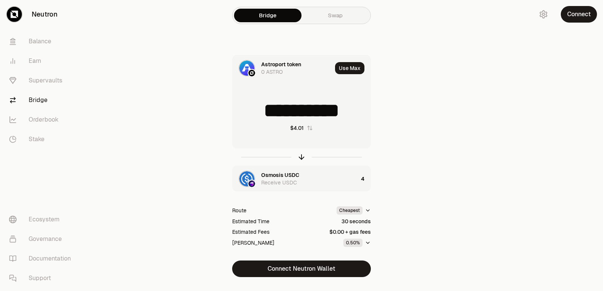
scroll to position [1, 0]
drag, startPoint x: 343, startPoint y: 110, endPoint x: 272, endPoint y: 119, distance: 71.8
click at [272, 119] on input "**********" at bounding box center [301, 110] width 138 height 23
type input "***"
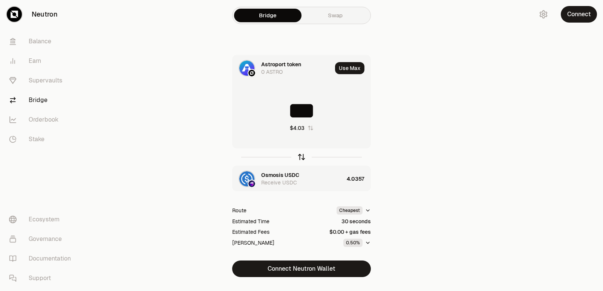
click at [300, 157] on icon "button" at bounding box center [301, 157] width 8 height 8
click at [297, 104] on input at bounding box center [301, 110] width 138 height 23
click at [295, 105] on input "********" at bounding box center [301, 110] width 138 height 23
type input "*"
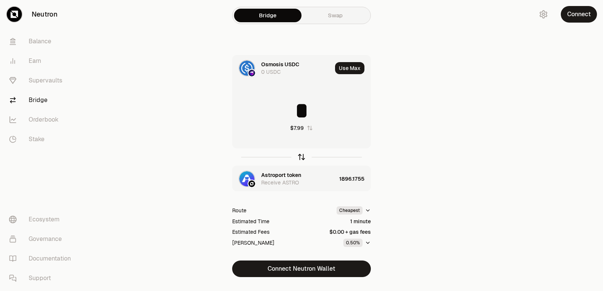
click at [299, 156] on icon "button" at bounding box center [301, 157] width 8 height 8
click at [289, 107] on input at bounding box center [301, 110] width 138 height 23
drag, startPoint x: 363, startPoint y: 109, endPoint x: 278, endPoint y: 113, distance: 84.5
click at [278, 113] on input "**********" at bounding box center [301, 110] width 138 height 23
type input "****"
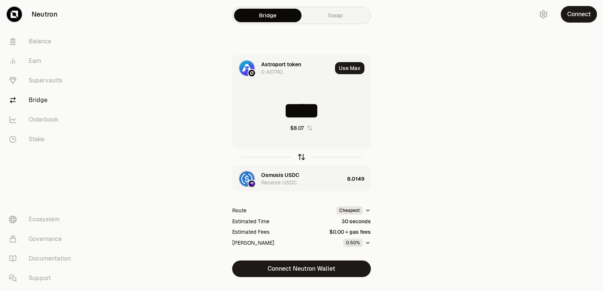
click at [300, 157] on icon "button" at bounding box center [301, 157] width 8 height 8
click at [287, 109] on input at bounding box center [301, 110] width 138 height 23
click at [287, 109] on input "********" at bounding box center [301, 110] width 138 height 23
click at [286, 109] on input "********" at bounding box center [301, 110] width 138 height 23
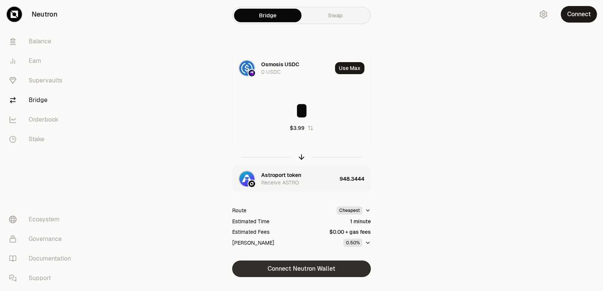
type input "*"
click at [307, 267] on button "Connect Neutron Wallet" at bounding box center [301, 269] width 139 height 17
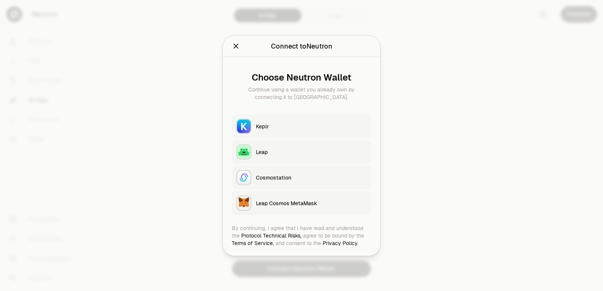
click at [281, 130] on button "Keplr" at bounding box center [301, 126] width 139 height 24
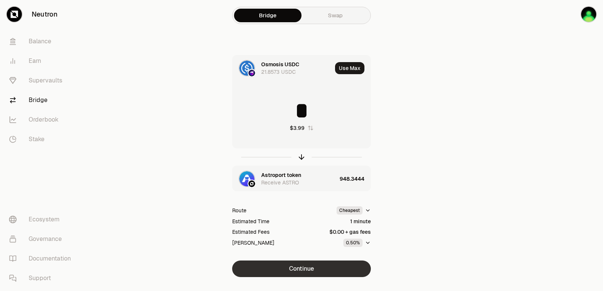
click at [299, 272] on button "Continue" at bounding box center [301, 269] width 139 height 17
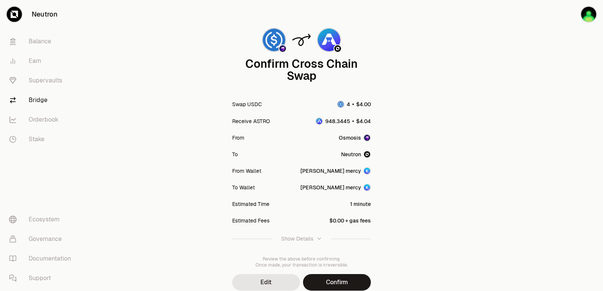
scroll to position [62, 0]
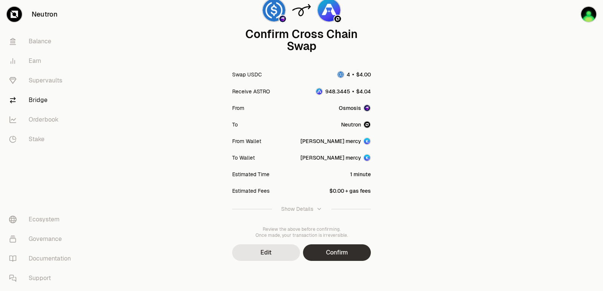
click at [342, 249] on button "Confirm" at bounding box center [337, 253] width 68 height 17
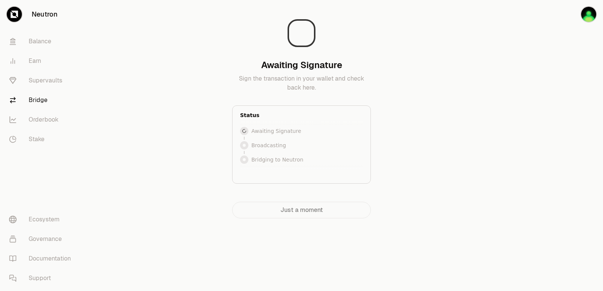
scroll to position [0, 0]
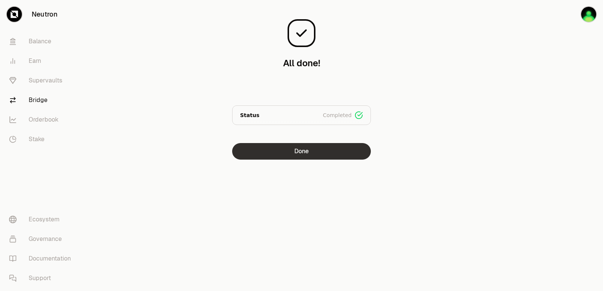
click at [318, 154] on button "Done" at bounding box center [301, 151] width 139 height 17
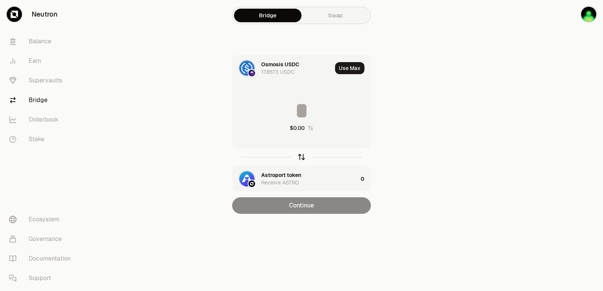
click at [300, 157] on icon "button" at bounding box center [301, 157] width 8 height 8
click at [345, 70] on button "Use Max" at bounding box center [349, 68] width 29 height 12
type input "**********"
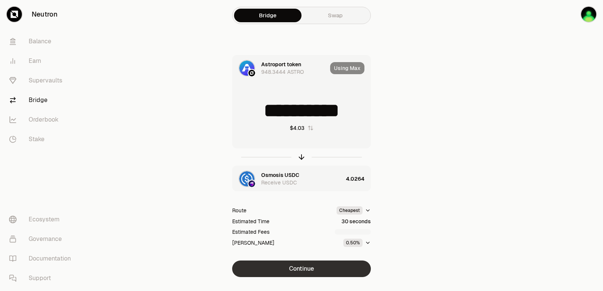
click at [299, 268] on button "Continue" at bounding box center [301, 269] width 139 height 17
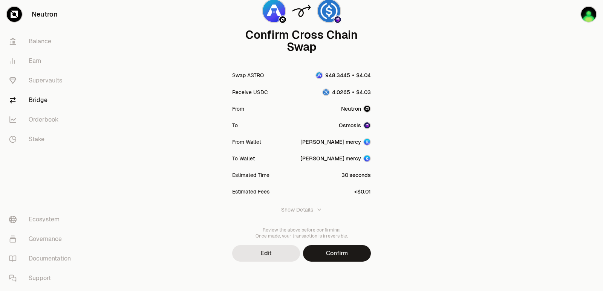
scroll to position [62, 0]
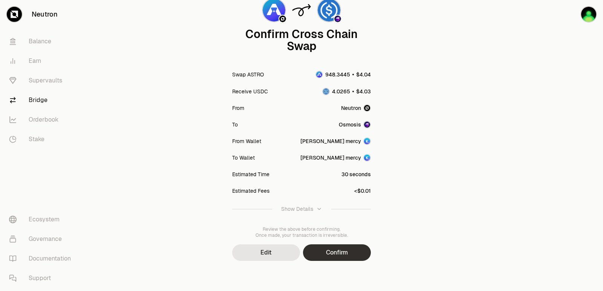
click at [324, 254] on button "Confirm" at bounding box center [337, 253] width 68 height 17
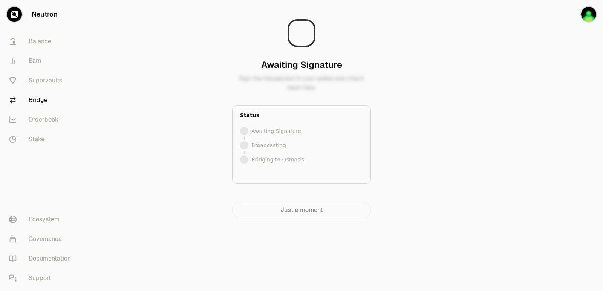
scroll to position [0, 0]
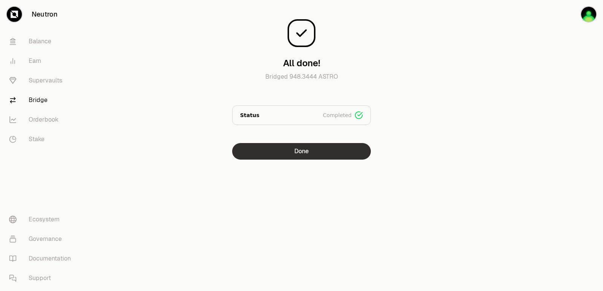
click at [307, 155] on button "Done" at bounding box center [301, 151] width 139 height 17
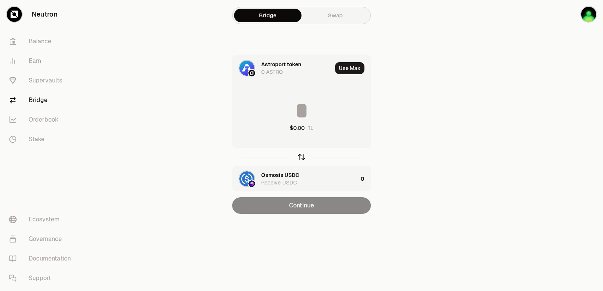
click at [301, 155] on icon "button" at bounding box center [301, 156] width 5 height 2
click at [302, 157] on icon "button" at bounding box center [301, 157] width 8 height 8
click at [301, 157] on icon "button" at bounding box center [301, 157] width 8 height 8
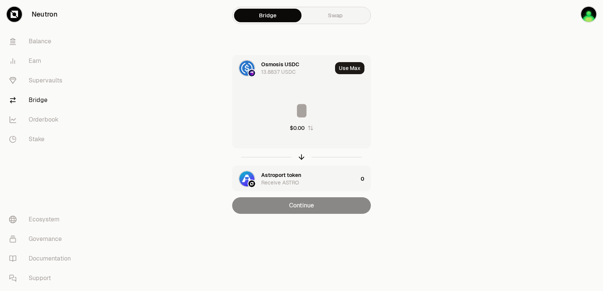
click at [290, 102] on input at bounding box center [301, 110] width 138 height 23
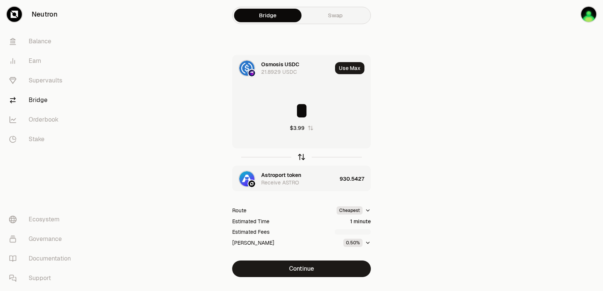
click at [303, 154] on icon "button" at bounding box center [301, 157] width 8 height 8
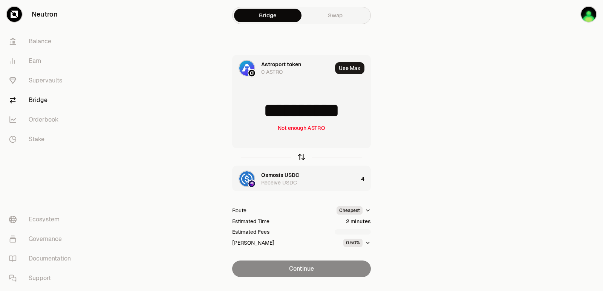
click at [303, 154] on icon "button" at bounding box center [301, 157] width 8 height 8
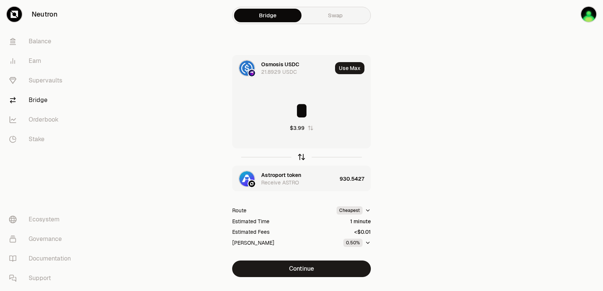
click at [303, 154] on icon "button" at bounding box center [301, 157] width 8 height 8
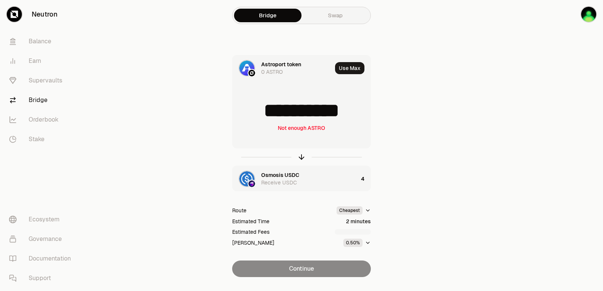
scroll to position [1, 0]
drag, startPoint x: 357, startPoint y: 111, endPoint x: 263, endPoint y: 114, distance: 93.8
click at [263, 114] on input "**********" at bounding box center [301, 110] width 138 height 23
type input "***"
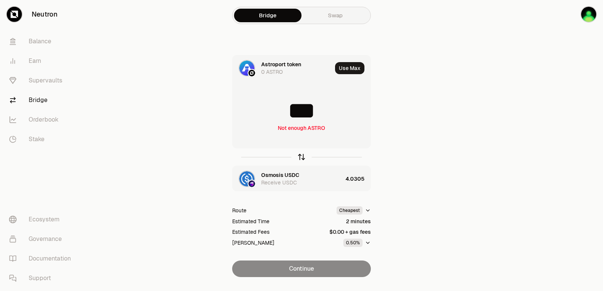
click at [302, 158] on icon "button" at bounding box center [301, 157] width 8 height 8
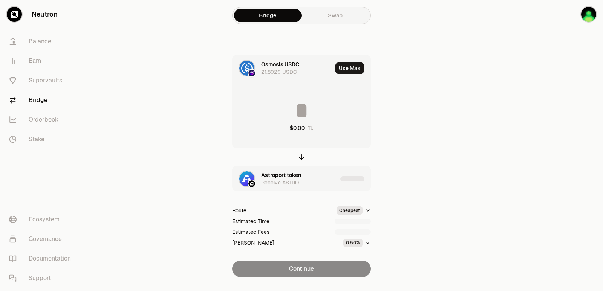
click at [292, 113] on input at bounding box center [301, 110] width 138 height 23
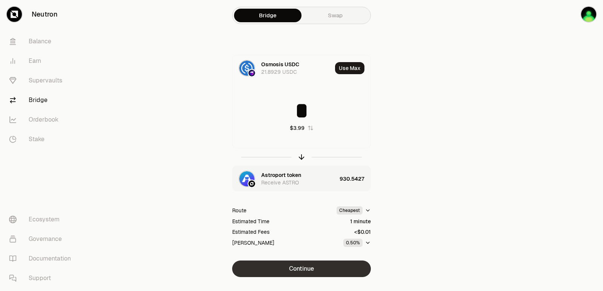
type input "*"
click at [306, 262] on button "Continue" at bounding box center [301, 269] width 139 height 17
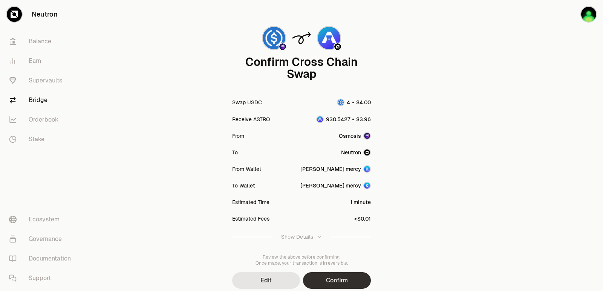
scroll to position [62, 0]
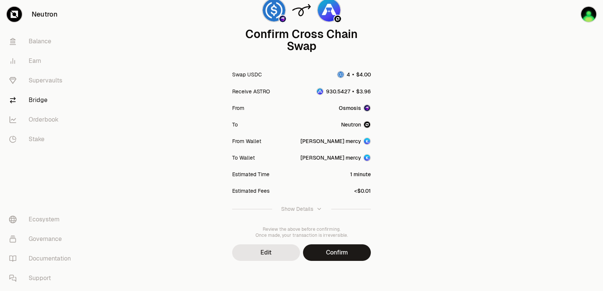
click at [345, 261] on div "Confirm Cross Chain Swap Swap USDC Receive ASTRO From Osmosis To [GEOGRAPHIC_DA…" at bounding box center [301, 114] width 271 height 353
click at [343, 250] on button "Confirm" at bounding box center [337, 253] width 68 height 17
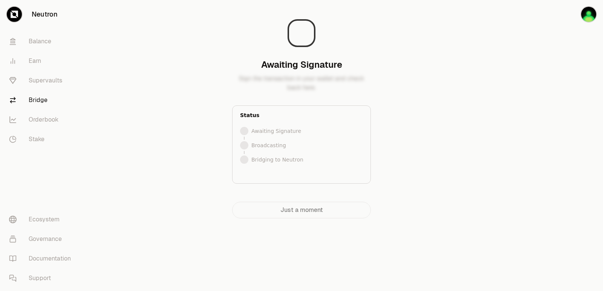
scroll to position [0, 0]
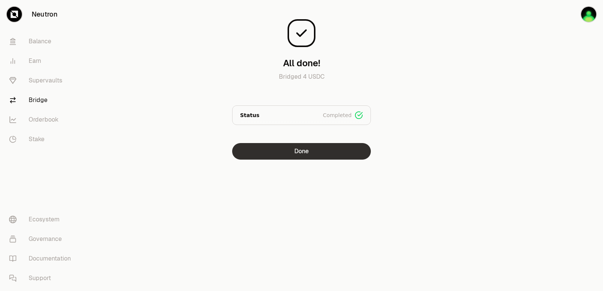
click at [319, 149] on button "Done" at bounding box center [301, 151] width 139 height 17
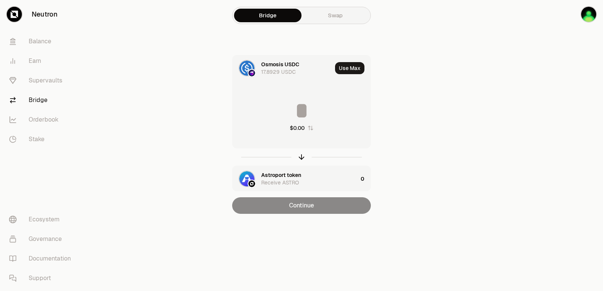
click at [274, 107] on input at bounding box center [301, 110] width 138 height 23
click at [299, 158] on icon "button" at bounding box center [301, 157] width 8 height 8
click at [287, 110] on input at bounding box center [301, 110] width 138 height 23
click at [304, 157] on icon "button" at bounding box center [301, 157] width 8 height 8
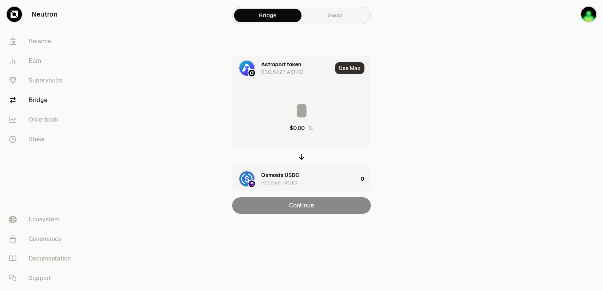
click at [345, 63] on button "Use Max" at bounding box center [349, 68] width 29 height 12
type input "**********"
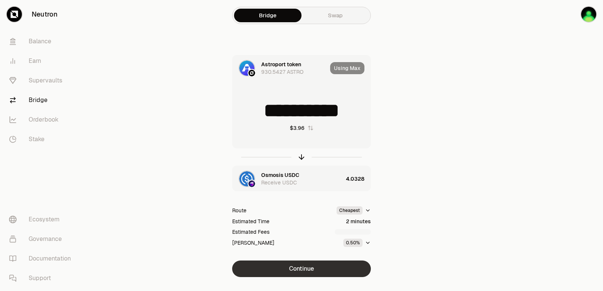
scroll to position [16, 0]
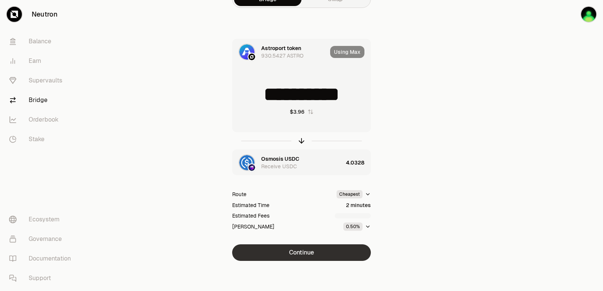
click at [316, 252] on button "Continue" at bounding box center [301, 253] width 139 height 17
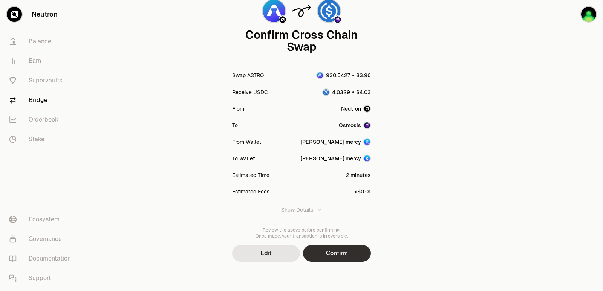
scroll to position [62, 0]
click at [334, 257] on button "Confirm" at bounding box center [337, 253] width 68 height 17
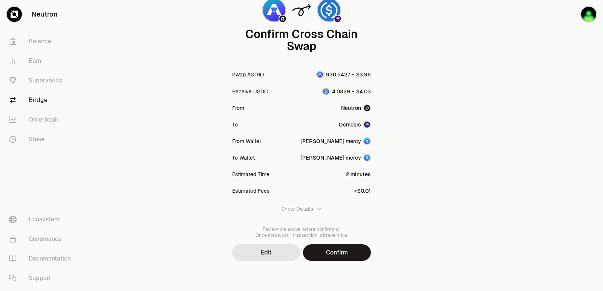
scroll to position [0, 0]
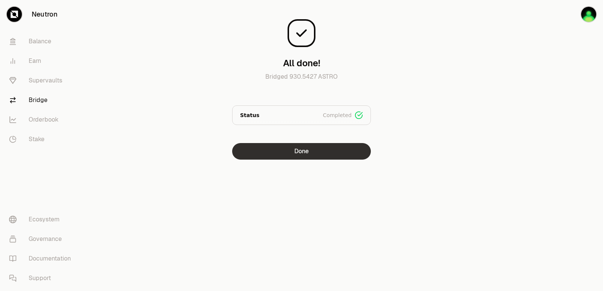
click at [301, 153] on button "Done" at bounding box center [301, 151] width 139 height 17
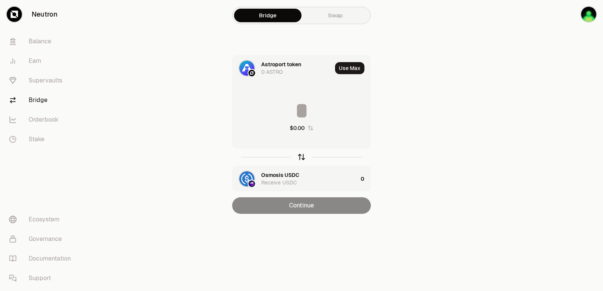
click at [301, 157] on icon "button" at bounding box center [301, 157] width 0 height 5
click at [292, 106] on input at bounding box center [301, 110] width 138 height 23
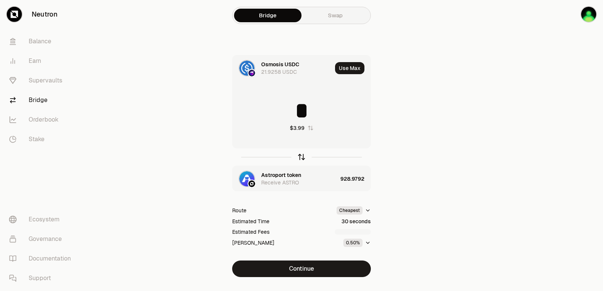
click at [300, 157] on icon "button" at bounding box center [301, 157] width 8 height 8
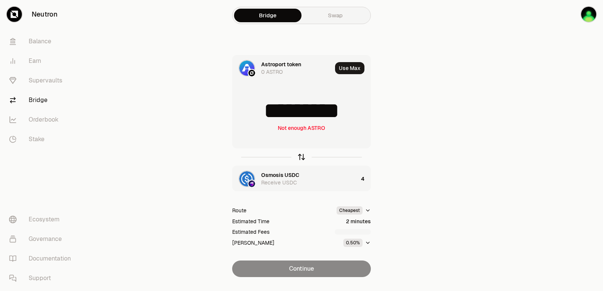
click at [300, 157] on icon "button" at bounding box center [301, 157] width 8 height 8
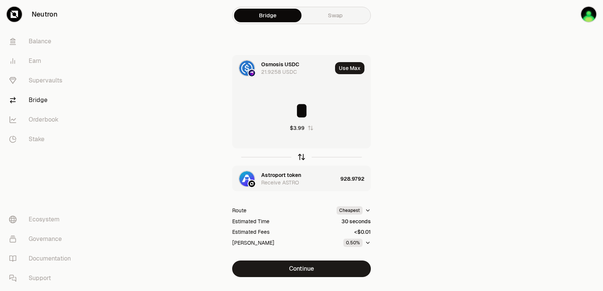
click at [300, 157] on icon "button" at bounding box center [301, 157] width 8 height 8
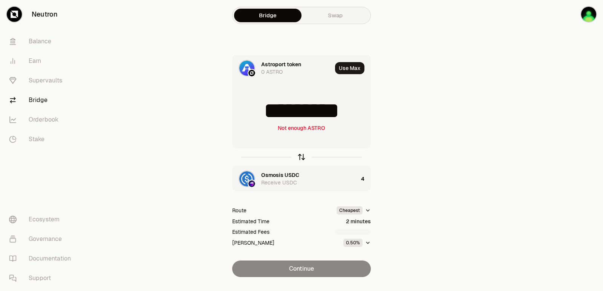
click at [300, 157] on icon "button" at bounding box center [301, 157] width 8 height 8
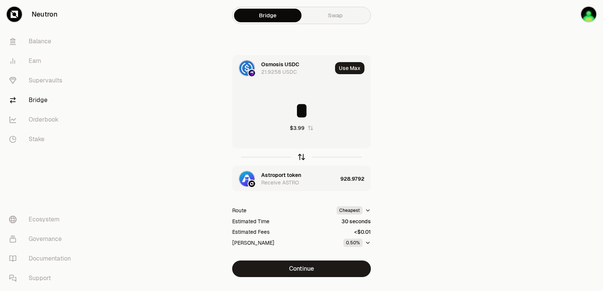
click at [300, 157] on icon "button" at bounding box center [301, 157] width 8 height 8
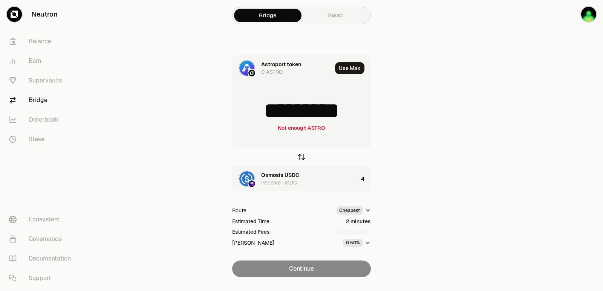
click at [300, 157] on icon "button" at bounding box center [301, 157] width 8 height 8
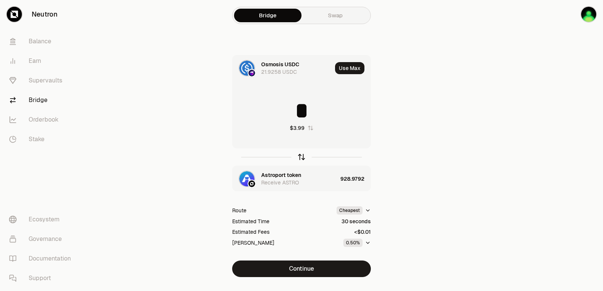
click at [300, 157] on icon "button" at bounding box center [301, 157] width 8 height 8
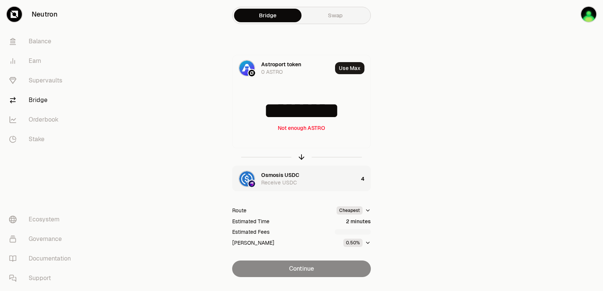
drag, startPoint x: 362, startPoint y: 110, endPoint x: 226, endPoint y: 110, distance: 136.0
click at [227, 110] on div "Astroport token 0 ASTRO Use Max ********* Not enough ASTRO Osmosis USDC Receive…" at bounding box center [301, 166] width 253 height 222
type input "***"
click at [301, 158] on icon "button" at bounding box center [301, 157] width 8 height 8
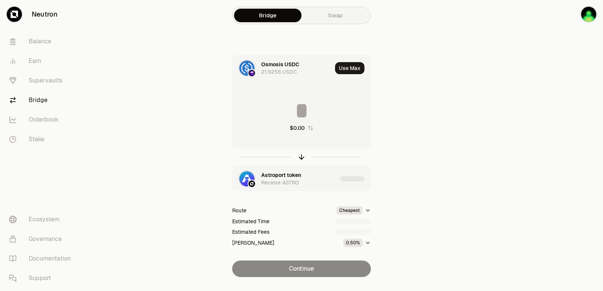
click at [298, 106] on input at bounding box center [301, 110] width 138 height 23
click at [291, 112] on input "********" at bounding box center [301, 110] width 138 height 23
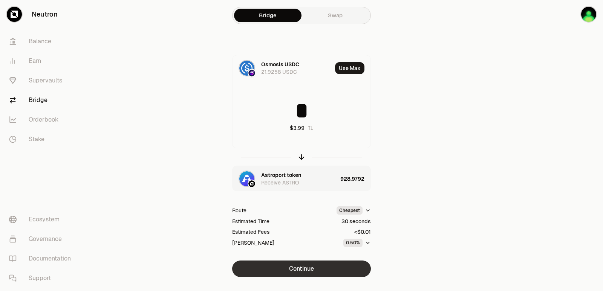
type input "*"
click at [318, 270] on button "Continue" at bounding box center [301, 269] width 139 height 17
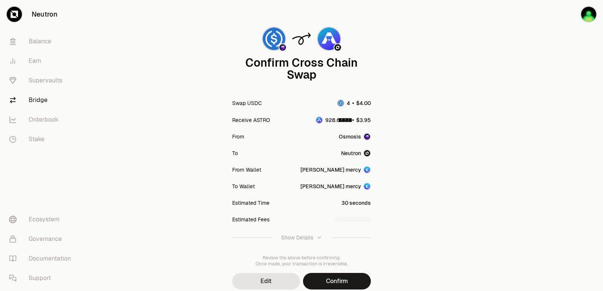
scroll to position [62, 0]
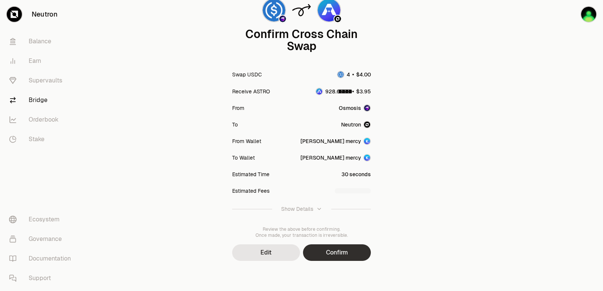
click at [341, 251] on button "Confirm" at bounding box center [337, 253] width 68 height 17
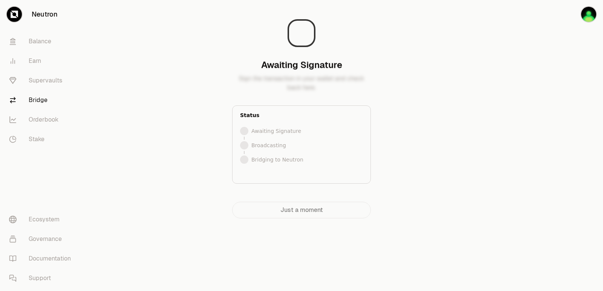
scroll to position [0, 0]
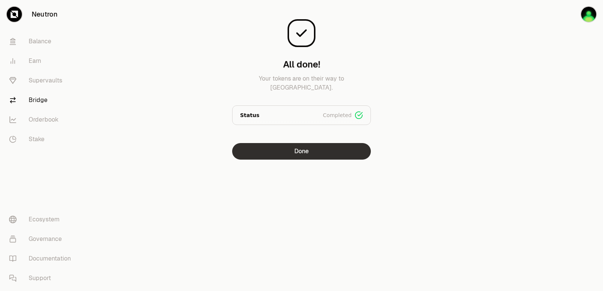
click at [311, 155] on button "Done" at bounding box center [301, 151] width 139 height 17
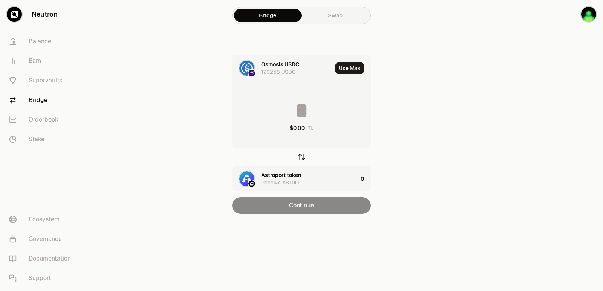
drag, startPoint x: 299, startPoint y: 159, endPoint x: 302, endPoint y: 153, distance: 5.9
click at [300, 159] on icon "button" at bounding box center [301, 157] width 8 height 8
click at [350, 64] on button "Use Max" at bounding box center [349, 68] width 29 height 12
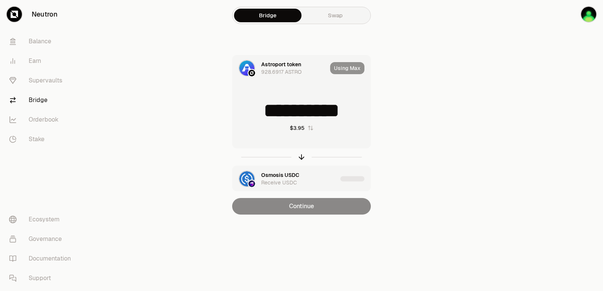
type input "**********"
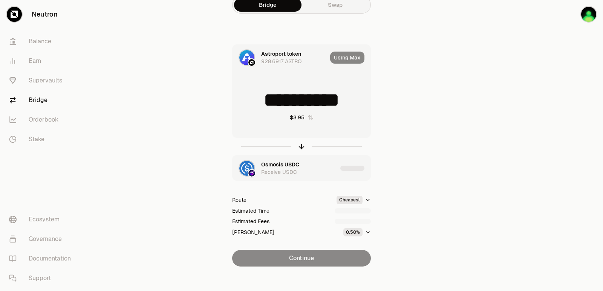
scroll to position [16, 0]
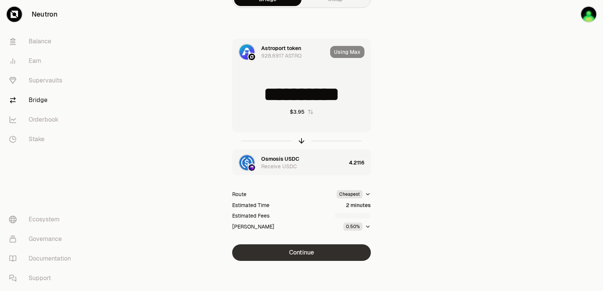
click at [300, 254] on button "Continue" at bounding box center [301, 253] width 139 height 17
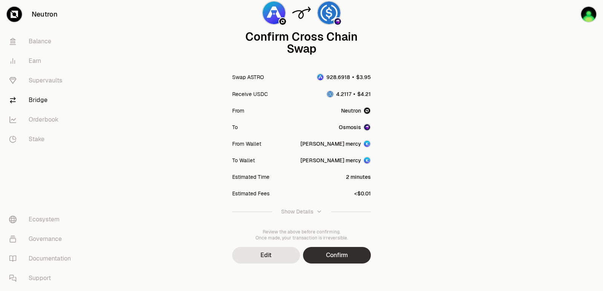
scroll to position [62, 0]
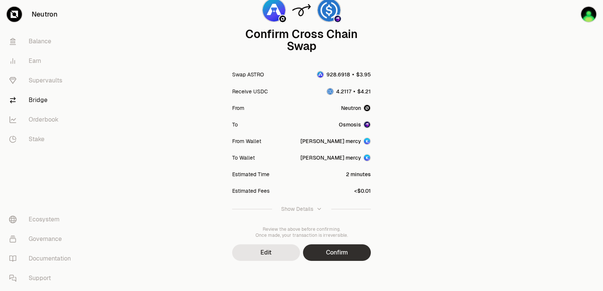
click at [329, 249] on button "Confirm" at bounding box center [337, 253] width 68 height 17
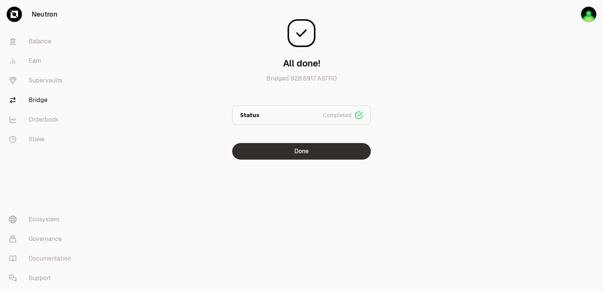
click at [300, 148] on button "Done" at bounding box center [301, 151] width 139 height 17
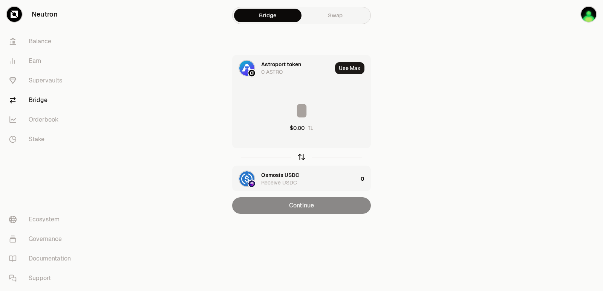
click at [301, 156] on icon "button" at bounding box center [301, 157] width 8 height 8
click at [291, 115] on input at bounding box center [301, 110] width 138 height 23
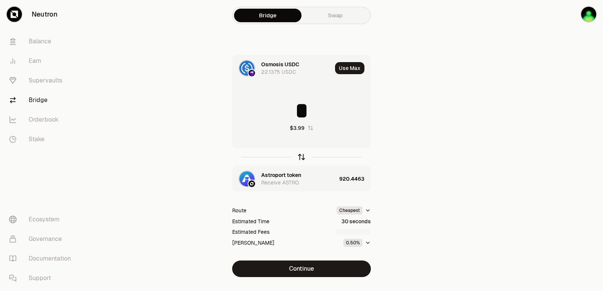
click at [301, 156] on icon "button" at bounding box center [301, 157] width 8 height 8
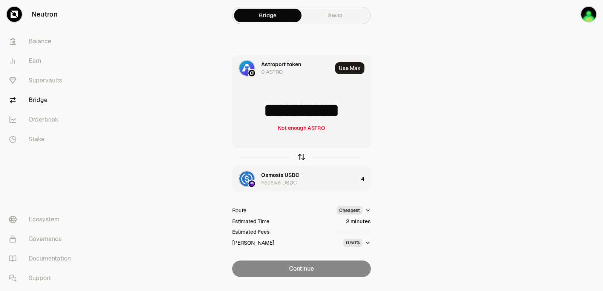
click at [301, 156] on icon "button" at bounding box center [301, 157] width 8 height 8
type input "*"
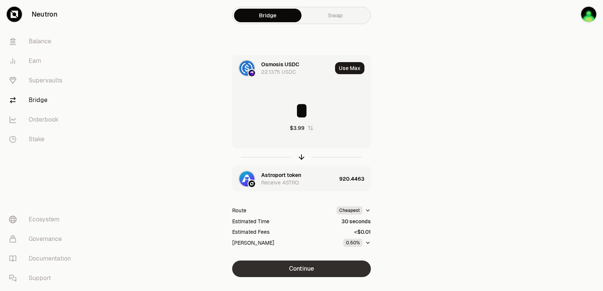
click at [317, 270] on button "Continue" at bounding box center [301, 269] width 139 height 17
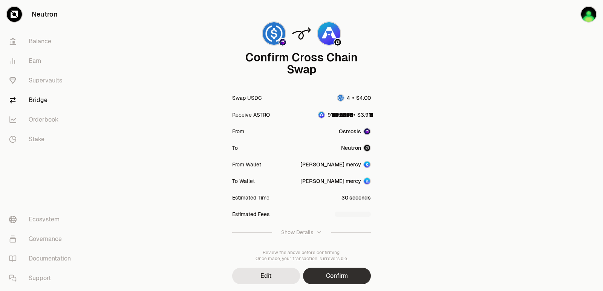
scroll to position [62, 0]
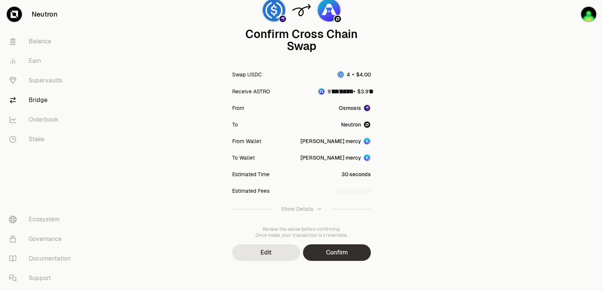
click at [332, 250] on button "Confirm" at bounding box center [337, 253] width 68 height 17
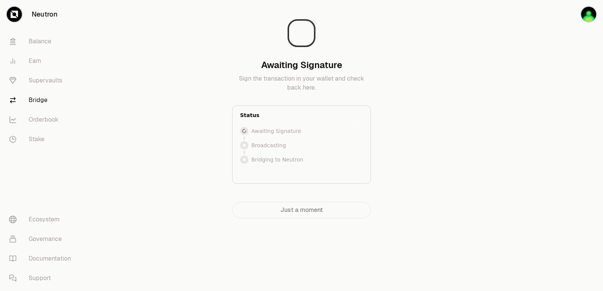
scroll to position [0, 0]
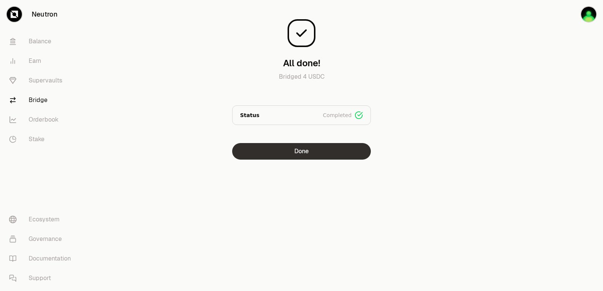
click at [296, 157] on button "Done" at bounding box center [301, 151] width 139 height 17
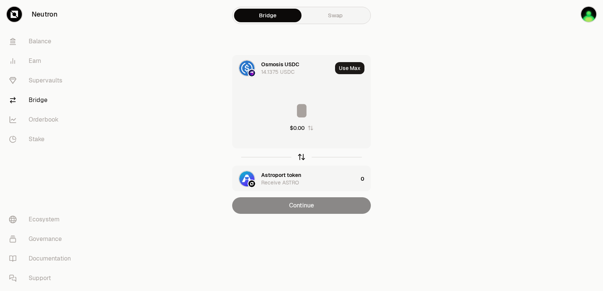
click at [301, 160] on icon "button" at bounding box center [301, 157] width 8 height 8
click at [348, 64] on button "Use Max" at bounding box center [349, 68] width 29 height 12
type input "**********"
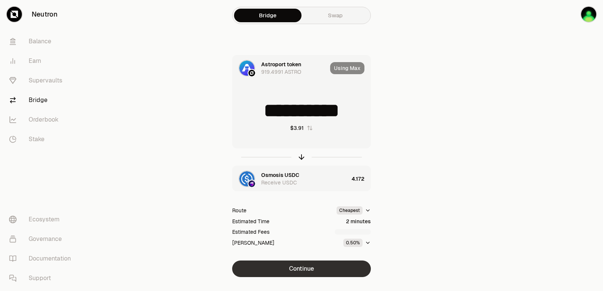
click at [307, 267] on button "Continue" at bounding box center [301, 269] width 139 height 17
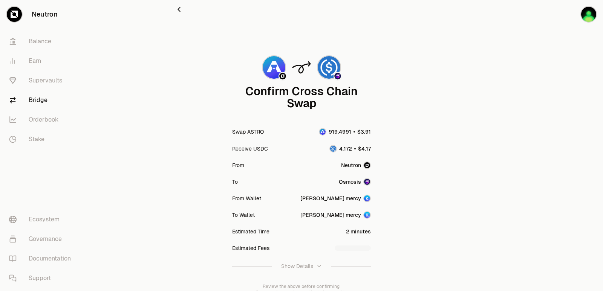
scroll to position [62, 0]
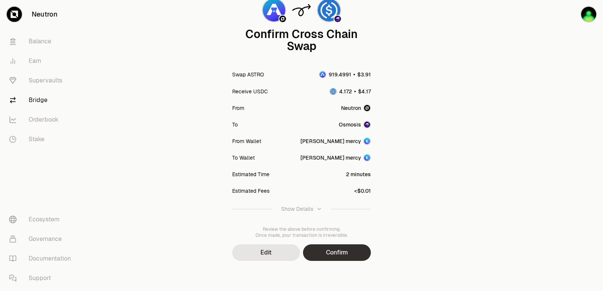
click at [336, 255] on button "Confirm" at bounding box center [337, 253] width 68 height 17
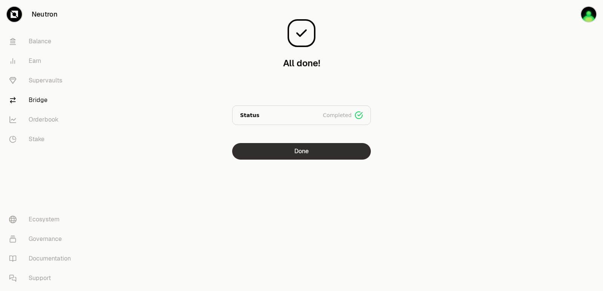
click at [305, 151] on button "Done" at bounding box center [301, 151] width 139 height 17
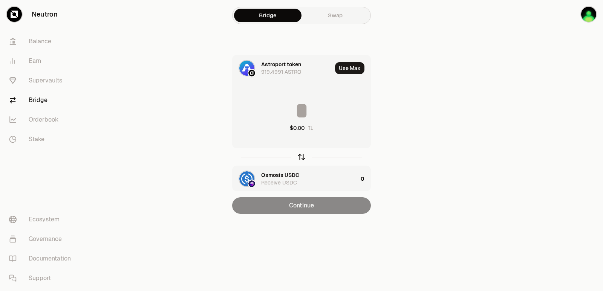
click at [299, 159] on icon "button" at bounding box center [301, 157] width 8 height 8
click at [313, 104] on input at bounding box center [301, 110] width 138 height 23
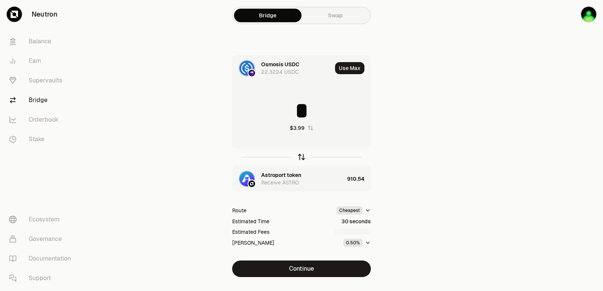
click at [303, 156] on icon "button" at bounding box center [301, 156] width 5 height 2
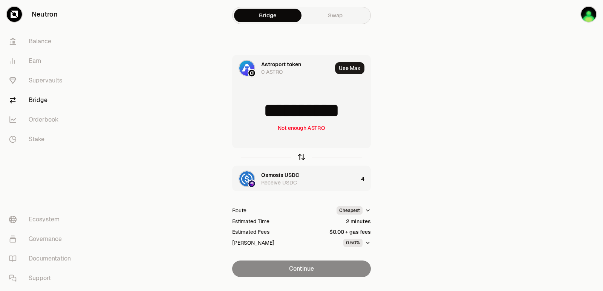
click at [303, 156] on icon "button" at bounding box center [301, 156] width 5 height 2
type input "*"
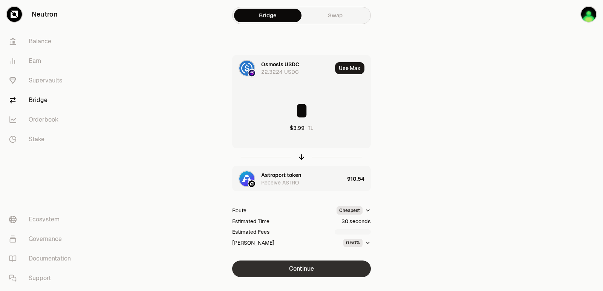
click at [301, 273] on button "Continue" at bounding box center [301, 269] width 139 height 17
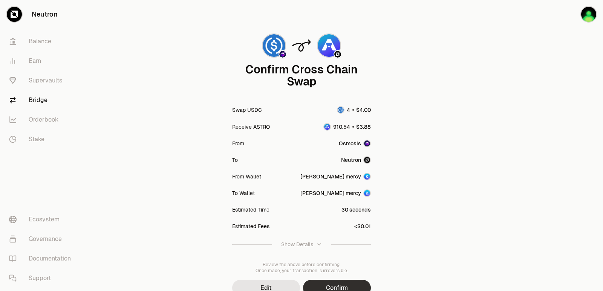
scroll to position [62, 0]
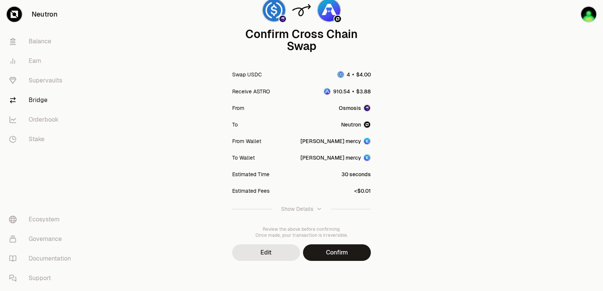
click at [337, 249] on button "Confirm" at bounding box center [337, 253] width 68 height 17
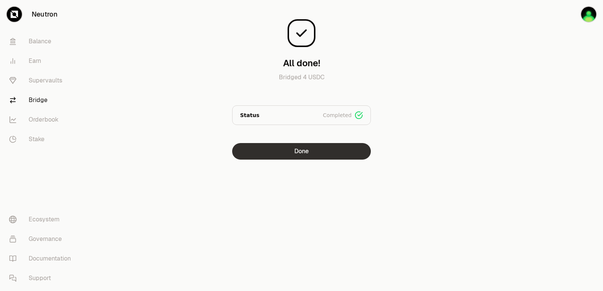
click at [295, 154] on button "Done" at bounding box center [301, 151] width 139 height 17
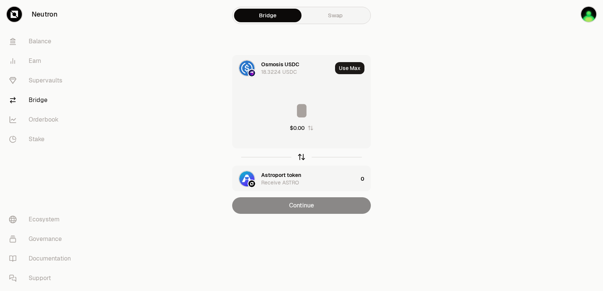
click at [301, 155] on icon "button" at bounding box center [301, 156] width 5 height 2
click at [348, 69] on button "Use Max" at bounding box center [349, 68] width 29 height 12
type input "*********"
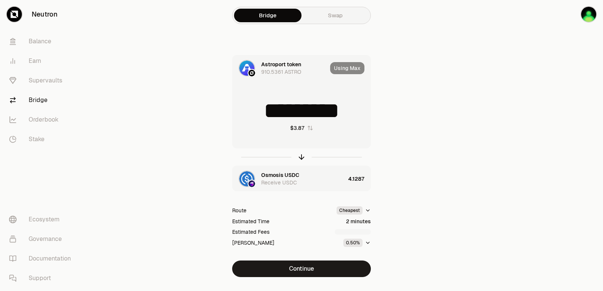
click at [310, 270] on button "Continue" at bounding box center [301, 269] width 139 height 17
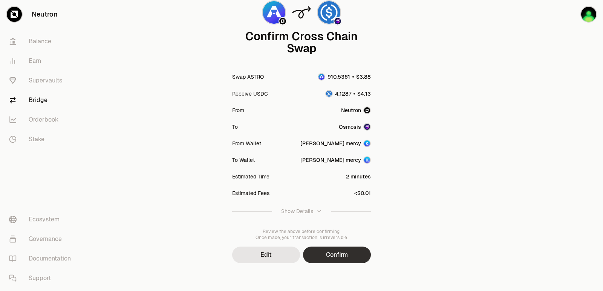
scroll to position [62, 0]
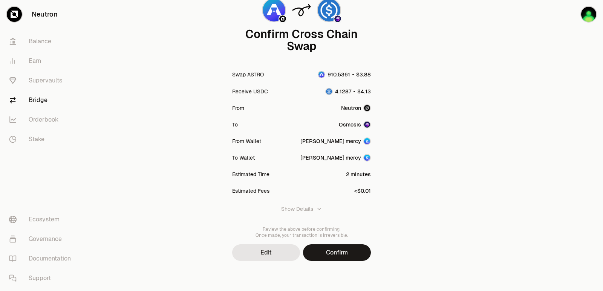
click at [336, 258] on button "Confirm" at bounding box center [337, 253] width 68 height 17
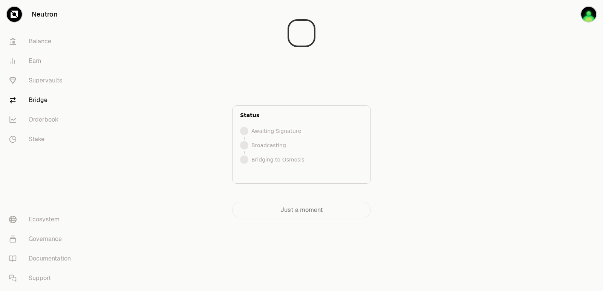
scroll to position [0, 0]
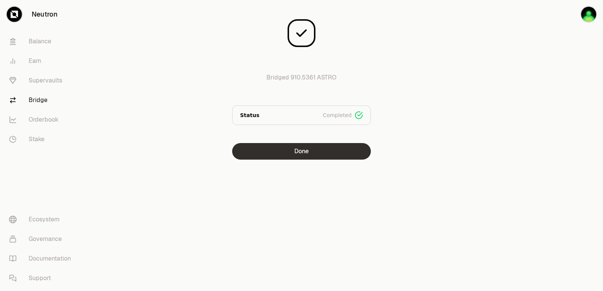
click at [297, 154] on button "Done" at bounding box center [301, 151] width 139 height 17
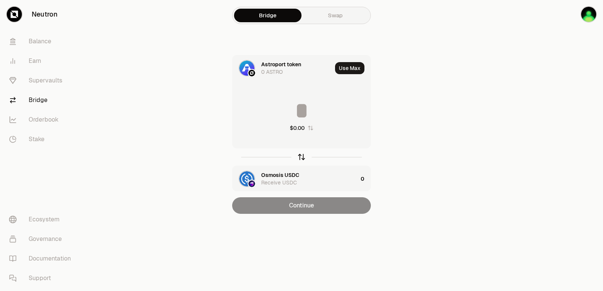
click at [304, 159] on icon "button" at bounding box center [301, 157] width 8 height 8
click at [290, 105] on input at bounding box center [301, 110] width 138 height 23
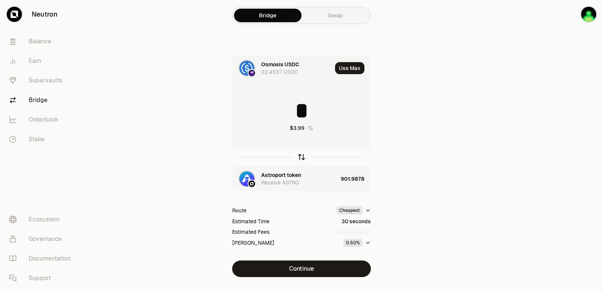
click at [303, 155] on icon "button" at bounding box center [301, 157] width 8 height 8
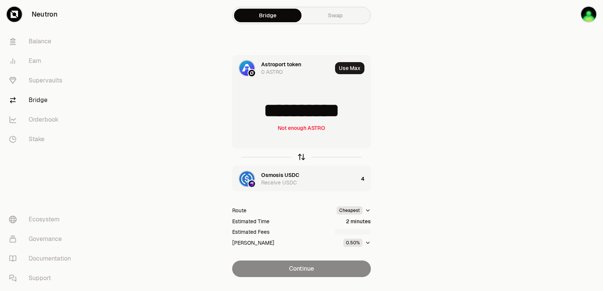
click at [303, 155] on icon "button" at bounding box center [301, 157] width 8 height 8
type input "*"
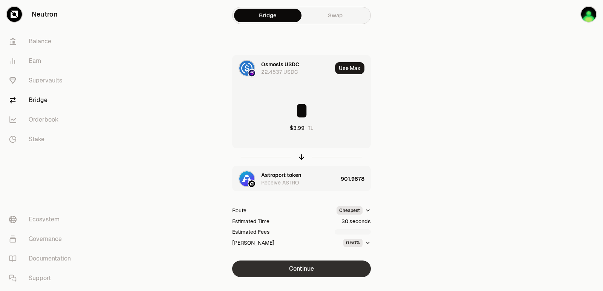
click at [327, 272] on button "Continue" at bounding box center [301, 269] width 139 height 17
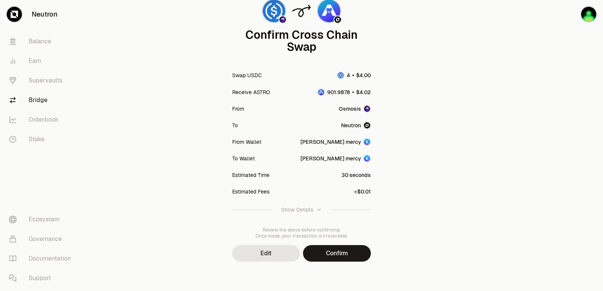
scroll to position [62, 0]
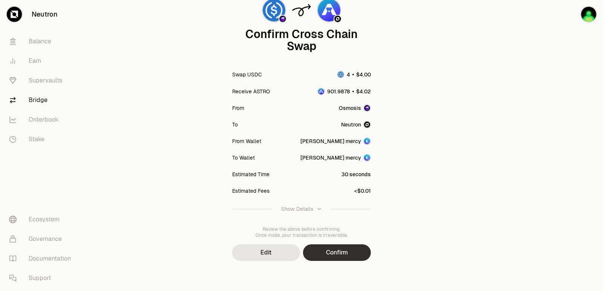
click at [342, 249] on button "Confirm" at bounding box center [337, 253] width 68 height 17
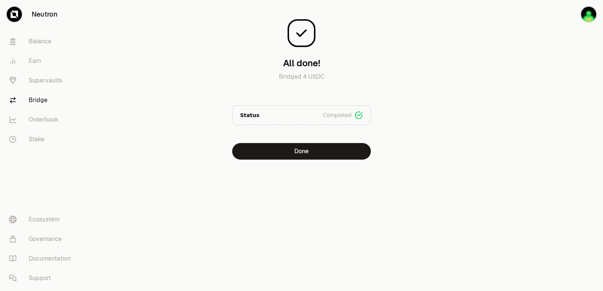
click at [523, 151] on div at bounding box center [560, 95] width 84 height 190
click at [322, 155] on button "Done" at bounding box center [301, 151] width 139 height 17
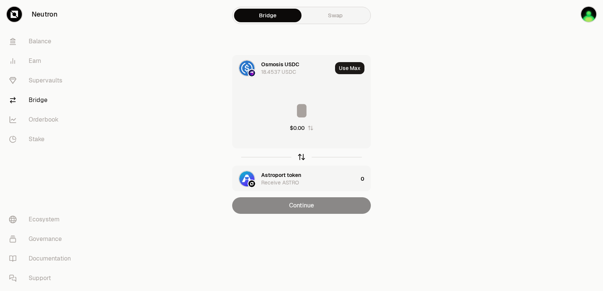
click at [303, 155] on icon "button" at bounding box center [301, 157] width 8 height 8
click at [349, 69] on button "Use Max" at bounding box center [349, 68] width 29 height 12
type input "**********"
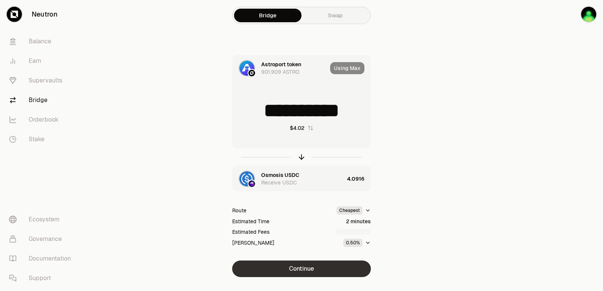
click at [306, 269] on button "Continue" at bounding box center [301, 269] width 139 height 17
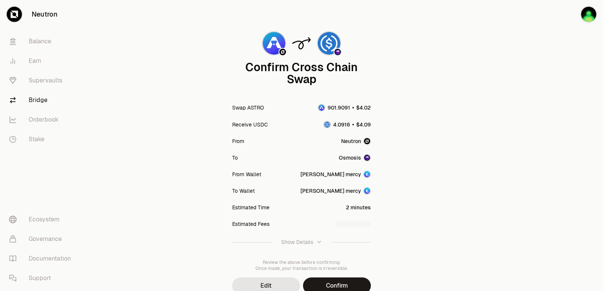
scroll to position [62, 0]
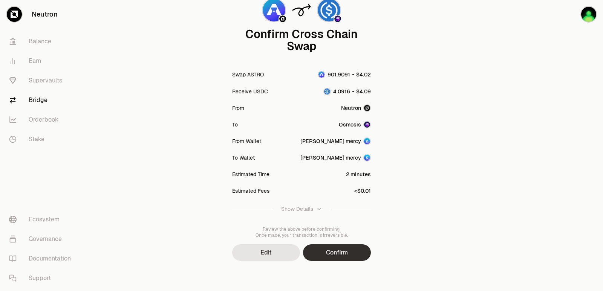
click at [331, 252] on button "Confirm" at bounding box center [337, 253] width 68 height 17
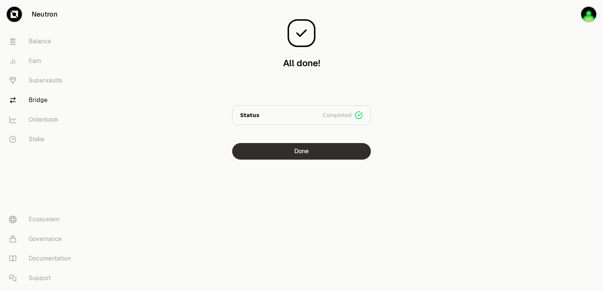
click at [282, 154] on button "Done" at bounding box center [301, 151] width 139 height 17
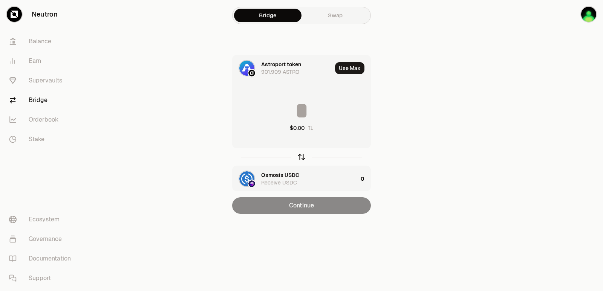
click at [305, 159] on icon "button" at bounding box center [301, 157] width 8 height 8
click at [285, 97] on div "$0.00" at bounding box center [301, 116] width 138 height 66
click at [285, 122] on input at bounding box center [301, 110] width 138 height 23
type input "*"
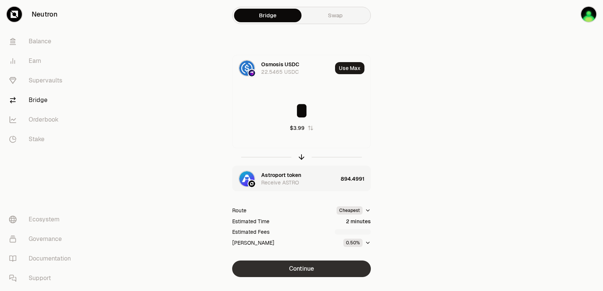
type input "*"
click at [301, 268] on button "Continue" at bounding box center [301, 269] width 139 height 17
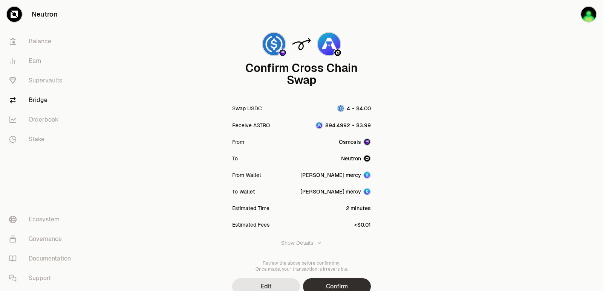
scroll to position [62, 0]
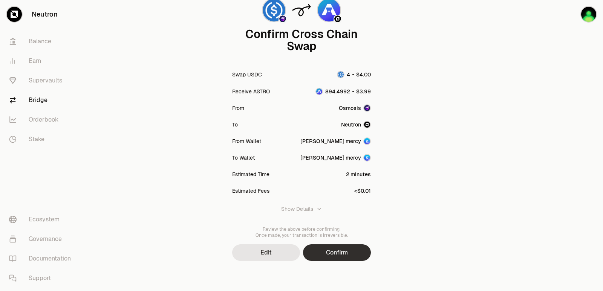
click at [333, 249] on button "Confirm" at bounding box center [337, 253] width 68 height 17
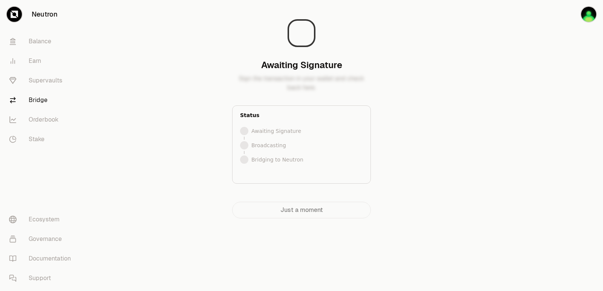
scroll to position [0, 0]
click at [527, 98] on div at bounding box center [560, 124] width 84 height 249
click at [509, 125] on main "Bridging to Neutron Your tokens are on their way to [GEOGRAPHIC_DATA]. Status S…" at bounding box center [343, 124] width 518 height 249
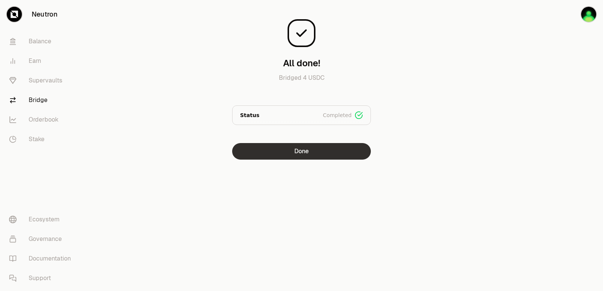
click at [290, 154] on button "Done" at bounding box center [301, 151] width 139 height 17
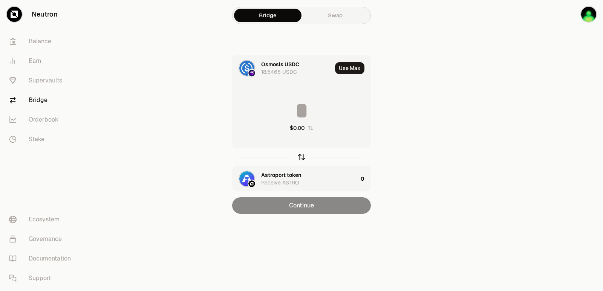
click at [301, 157] on icon "button" at bounding box center [301, 157] width 0 height 5
click at [352, 66] on button "Use Max" at bounding box center [349, 68] width 29 height 12
type input "**********"
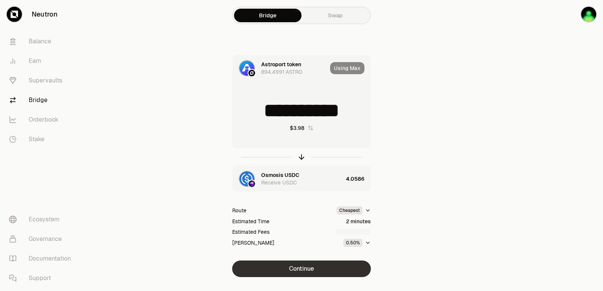
click at [305, 266] on button "Continue" at bounding box center [301, 269] width 139 height 17
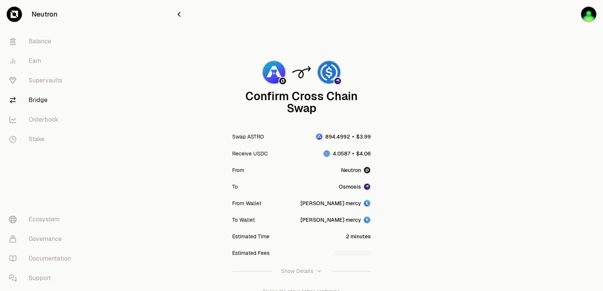
scroll to position [62, 0]
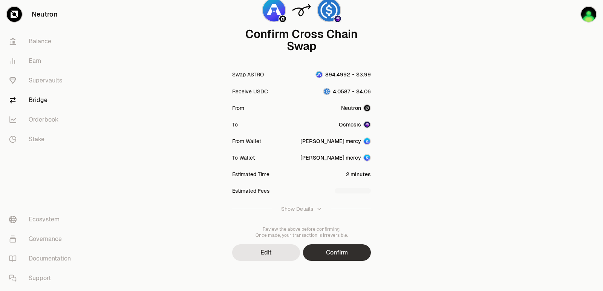
click at [325, 254] on button "Confirm" at bounding box center [337, 253] width 68 height 17
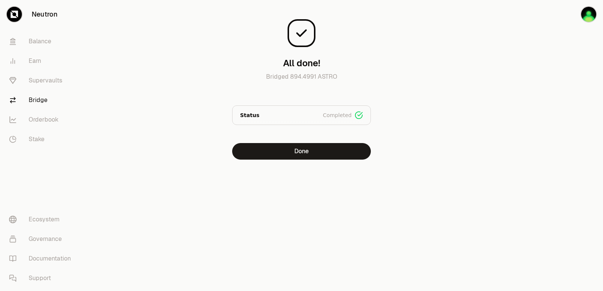
click at [558, 121] on div at bounding box center [560, 95] width 84 height 190
click at [286, 149] on button "Done" at bounding box center [301, 151] width 139 height 17
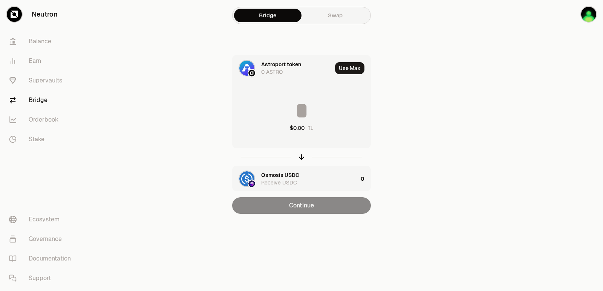
click at [297, 160] on div at bounding box center [301, 156] width 139 height 17
click at [298, 154] on div "button" at bounding box center [301, 157] width 8 height 8
click at [284, 115] on input at bounding box center [301, 110] width 138 height 23
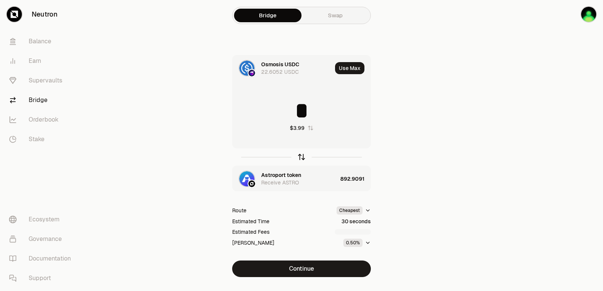
click at [302, 156] on icon "button" at bounding box center [301, 156] width 5 height 2
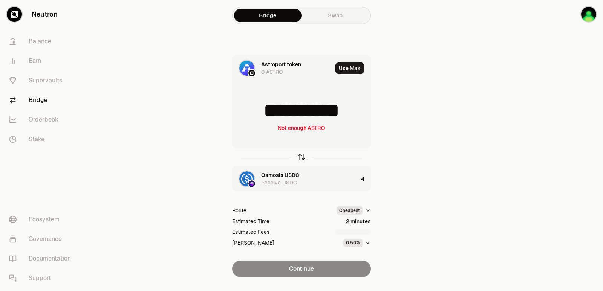
click at [302, 156] on icon "button" at bounding box center [301, 156] width 5 height 2
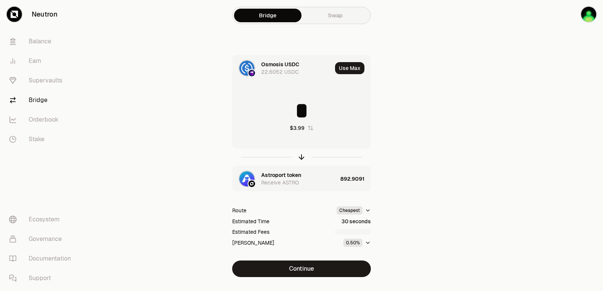
click at [303, 151] on div at bounding box center [301, 156] width 139 height 17
click at [302, 157] on icon "button" at bounding box center [301, 157] width 8 height 8
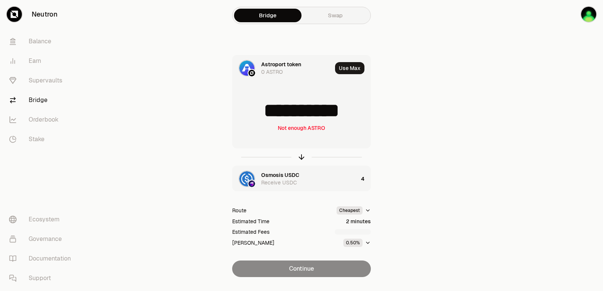
scroll to position [1, 0]
drag, startPoint x: 359, startPoint y: 109, endPoint x: 263, endPoint y: 120, distance: 97.1
click at [263, 120] on input "**********" at bounding box center [301, 110] width 138 height 23
type input "***"
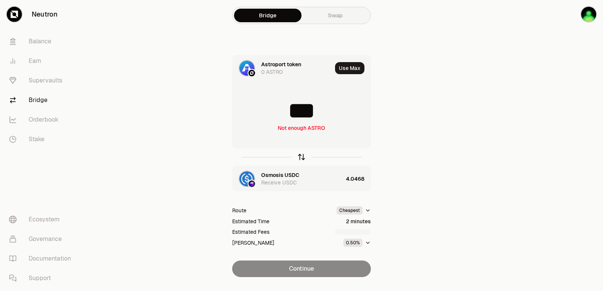
click at [301, 157] on icon "button" at bounding box center [301, 157] width 8 height 8
click at [286, 110] on input at bounding box center [301, 110] width 138 height 23
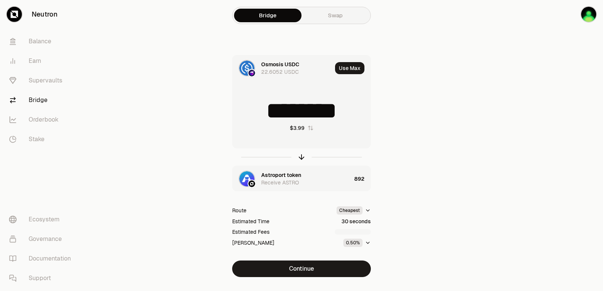
click at [284, 111] on input "********" at bounding box center [301, 110] width 138 height 23
type input "*"
click at [301, 156] on icon "button" at bounding box center [301, 156] width 5 height 2
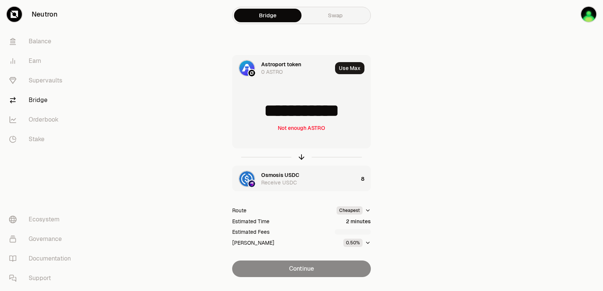
drag, startPoint x: 359, startPoint y: 113, endPoint x: 251, endPoint y: 110, distance: 108.2
click at [251, 110] on input "**********" at bounding box center [301, 110] width 138 height 23
type input "****"
click at [300, 158] on icon "button" at bounding box center [301, 157] width 8 height 8
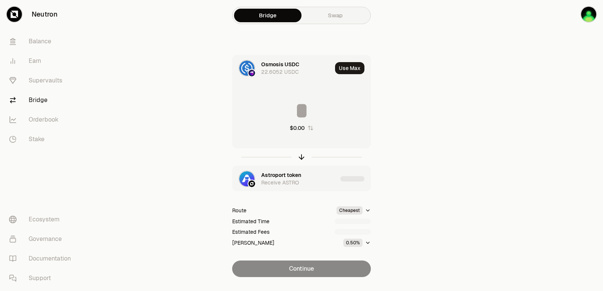
click at [298, 110] on input at bounding box center [301, 110] width 138 height 23
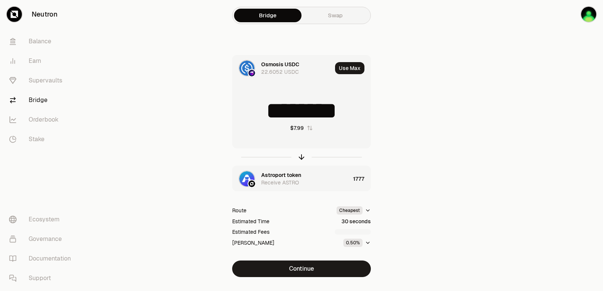
click at [298, 110] on input "********" at bounding box center [301, 110] width 138 height 23
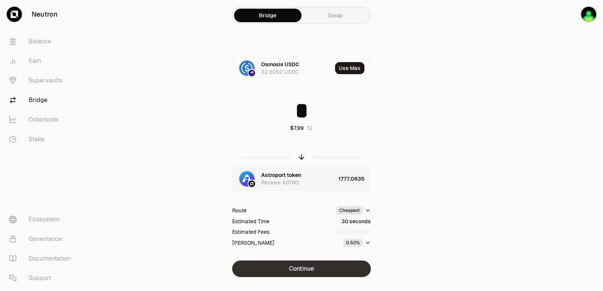
type input "*"
click at [297, 269] on button "Continue" at bounding box center [301, 269] width 139 height 17
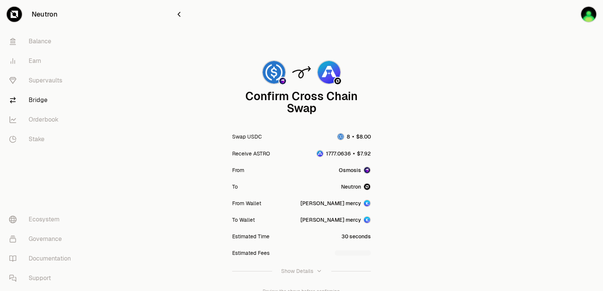
scroll to position [62, 0]
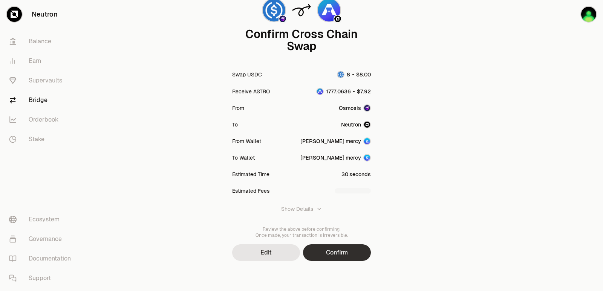
click at [324, 255] on button "Confirm" at bounding box center [337, 253] width 68 height 17
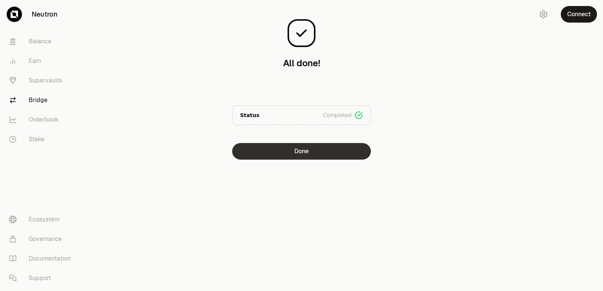
click at [306, 152] on button "Done" at bounding box center [301, 151] width 139 height 17
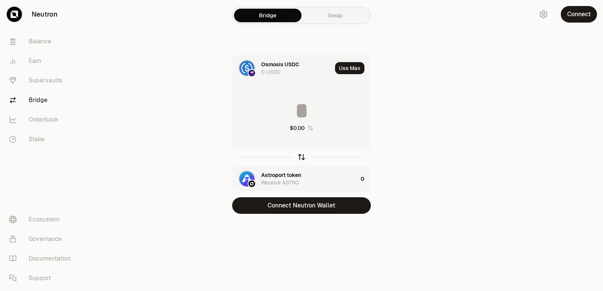
click at [301, 157] on icon "button" at bounding box center [301, 157] width 0 height 5
click at [345, 68] on button "Use Max" at bounding box center [349, 68] width 29 height 12
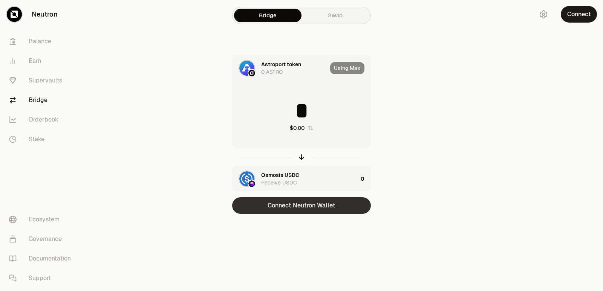
click at [314, 207] on button "Connect Neutron Wallet" at bounding box center [301, 205] width 139 height 17
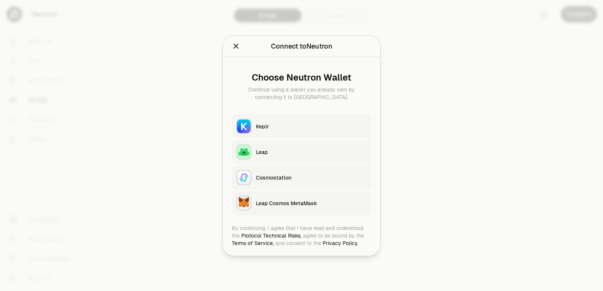
click at [266, 129] on div "Keplr" at bounding box center [311, 126] width 111 height 8
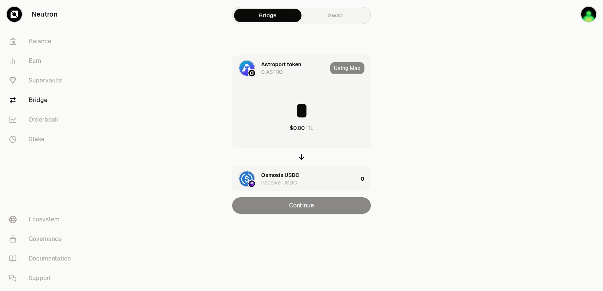
type input "**********"
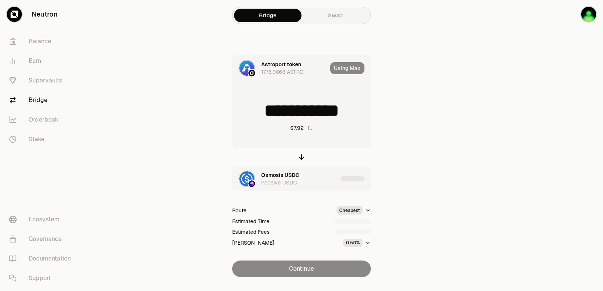
click at [345, 71] on div "Using Max" at bounding box center [350, 68] width 40 height 26
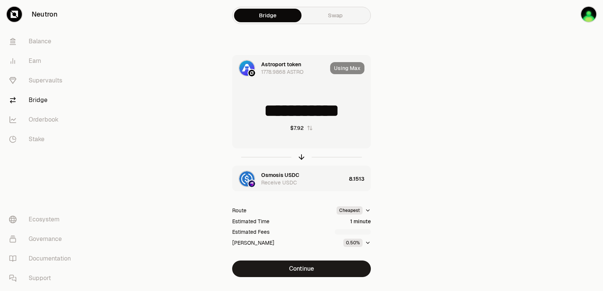
scroll to position [16, 0]
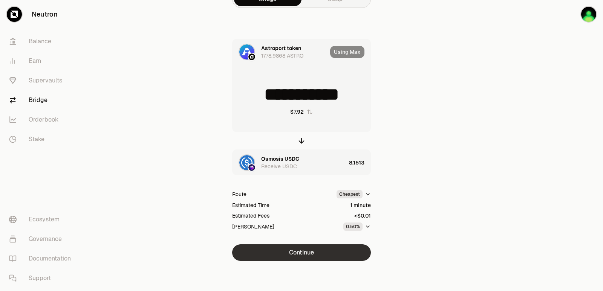
click at [308, 253] on button "Continue" at bounding box center [301, 253] width 139 height 17
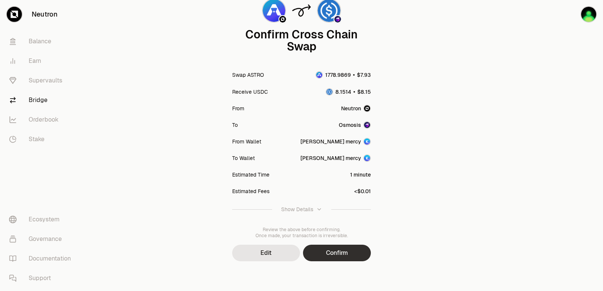
scroll to position [62, 0]
click at [333, 252] on button "Confirm" at bounding box center [337, 253] width 68 height 17
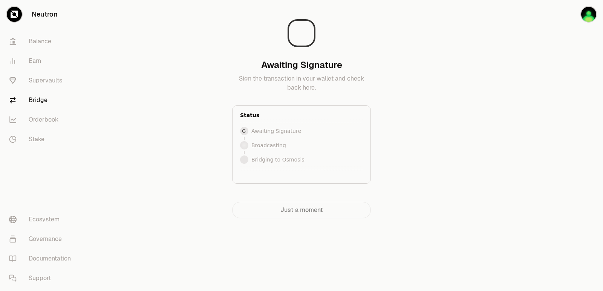
scroll to position [0, 0]
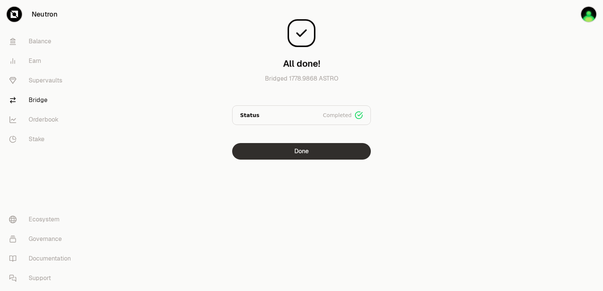
click at [318, 151] on button "Done" at bounding box center [301, 151] width 139 height 17
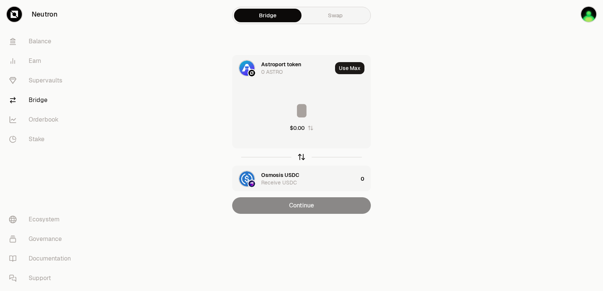
click at [303, 159] on icon "button" at bounding box center [301, 157] width 8 height 8
click at [286, 105] on input at bounding box center [301, 110] width 138 height 23
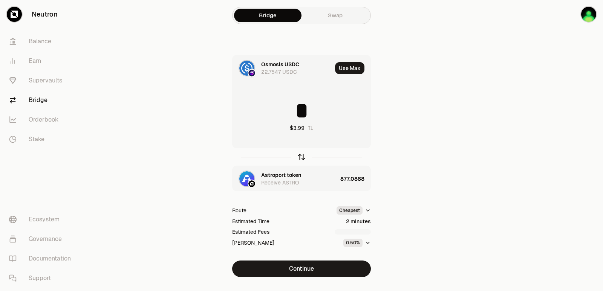
click at [299, 155] on icon "button" at bounding box center [301, 157] width 8 height 8
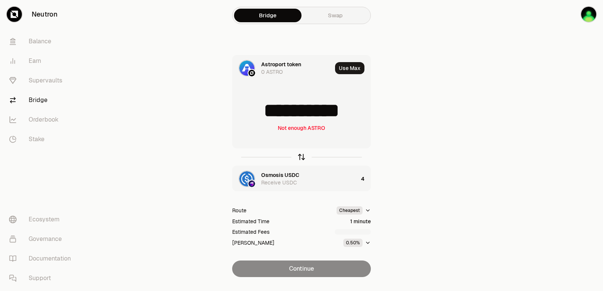
click at [299, 155] on icon "button" at bounding box center [301, 157] width 8 height 8
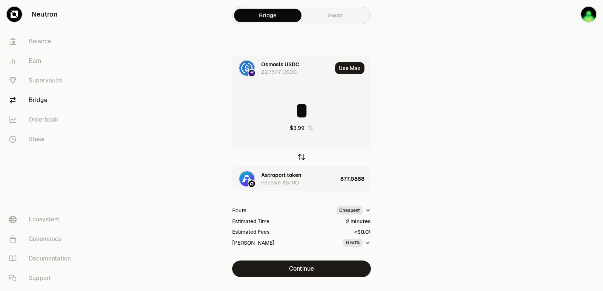
click at [299, 155] on icon "button" at bounding box center [301, 157] width 8 height 8
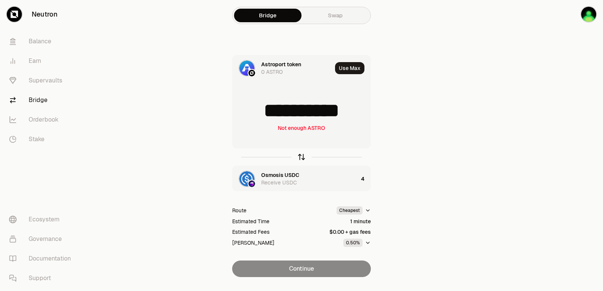
click at [301, 155] on icon "button" at bounding box center [301, 157] width 0 height 5
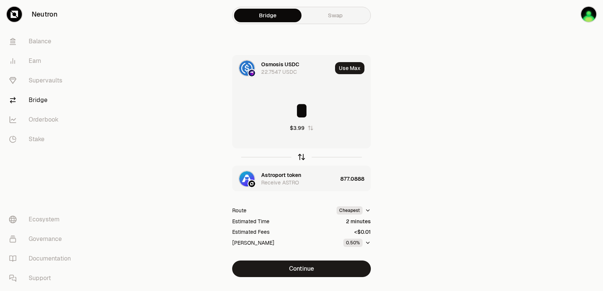
click at [301, 155] on icon "button" at bounding box center [301, 156] width 5 height 2
type input "**********"
